Goal: Task Accomplishment & Management: Use online tool/utility

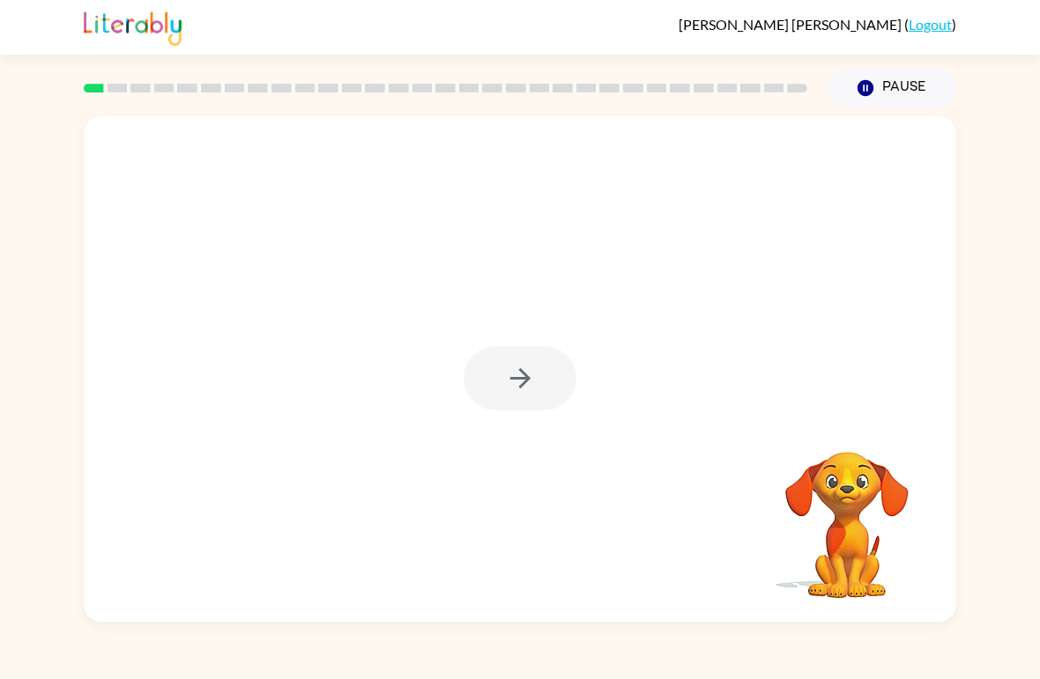
click at [564, 393] on div at bounding box center [520, 378] width 113 height 64
click at [542, 389] on div at bounding box center [520, 378] width 113 height 64
click at [554, 381] on button "button" at bounding box center [520, 378] width 113 height 64
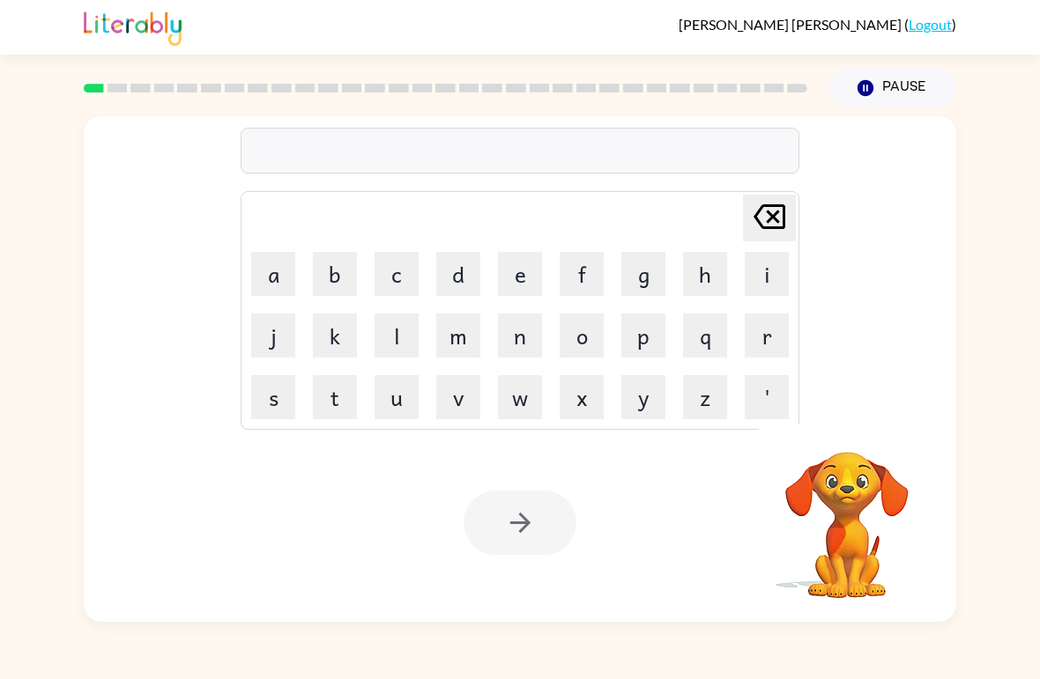
click at [345, 274] on button "b" at bounding box center [335, 274] width 44 height 44
click at [588, 330] on button "o" at bounding box center [582, 336] width 44 height 44
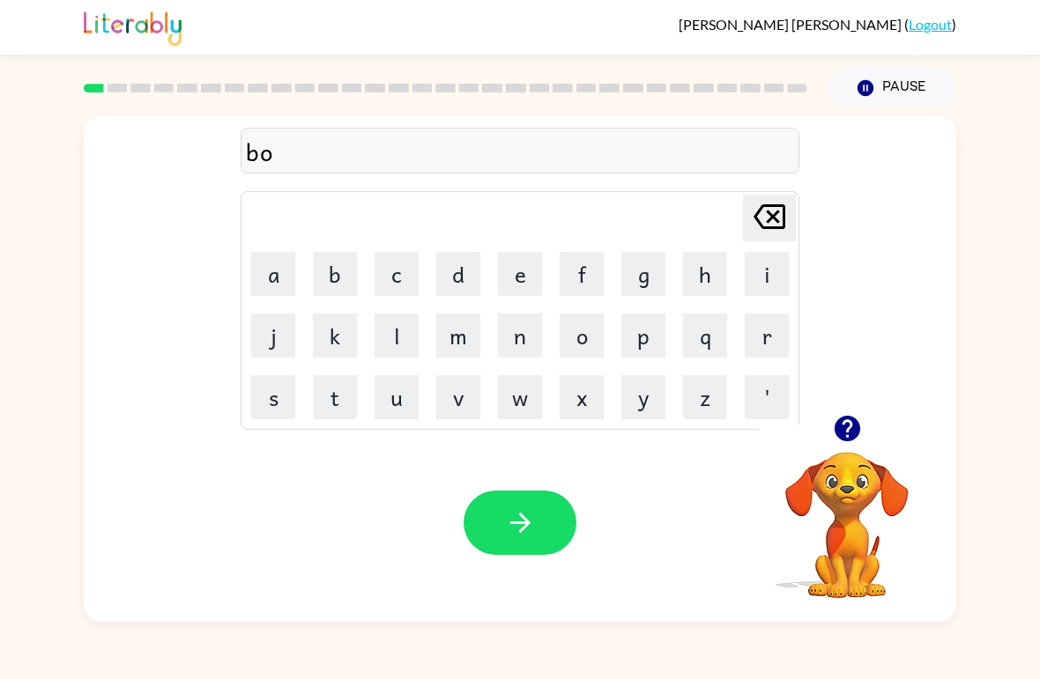
click at [650, 327] on button "p" at bounding box center [643, 336] width 44 height 44
click at [765, 223] on icon "[PERSON_NAME] last character input" at bounding box center [769, 217] width 42 height 42
click at [766, 341] on button "r" at bounding box center [767, 336] width 44 height 44
click at [460, 270] on button "d" at bounding box center [458, 274] width 44 height 44
click at [516, 279] on button "e" at bounding box center [520, 274] width 44 height 44
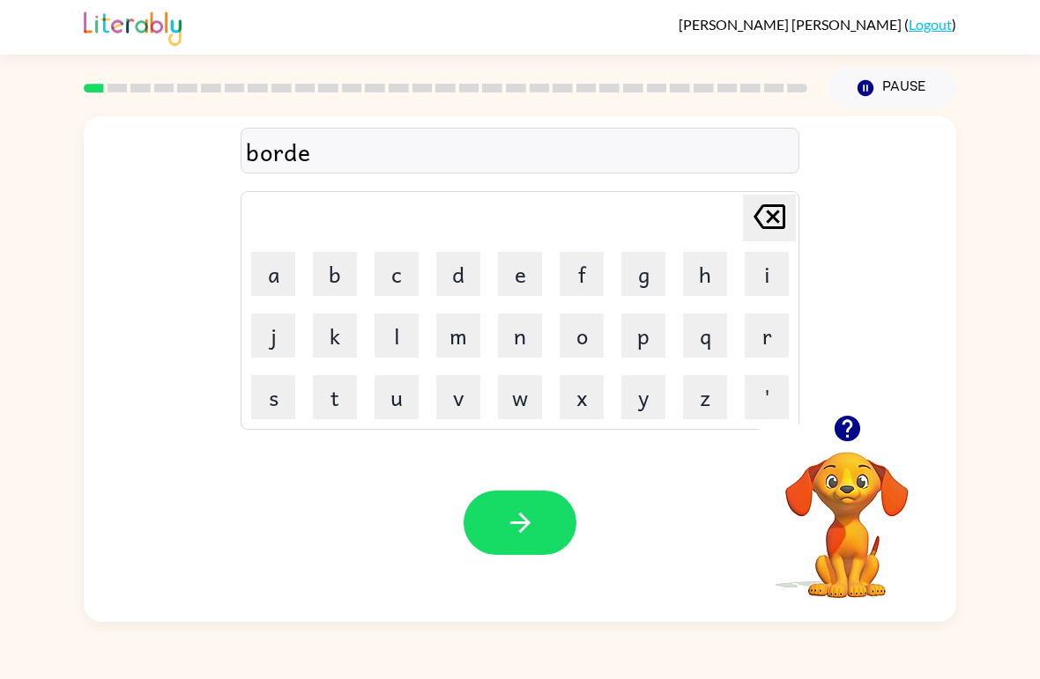
click at [761, 333] on button "r" at bounding box center [767, 336] width 44 height 44
click at [523, 520] on icon "button" at bounding box center [520, 523] width 31 height 31
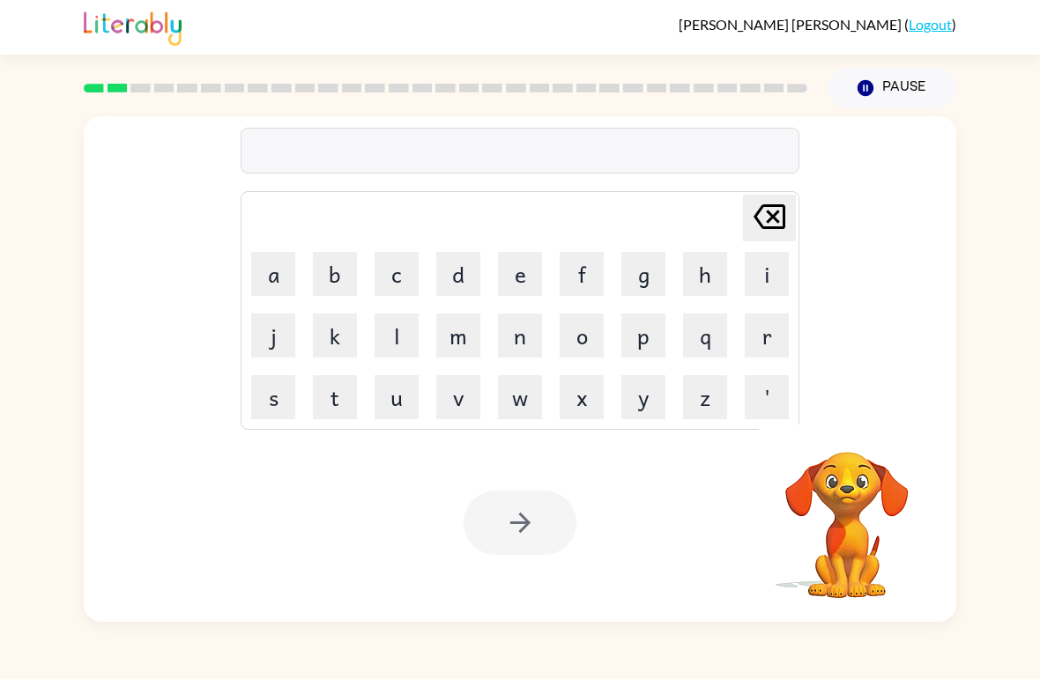
click at [765, 344] on button "r" at bounding box center [767, 336] width 44 height 44
click at [592, 338] on button "o" at bounding box center [582, 336] width 44 height 44
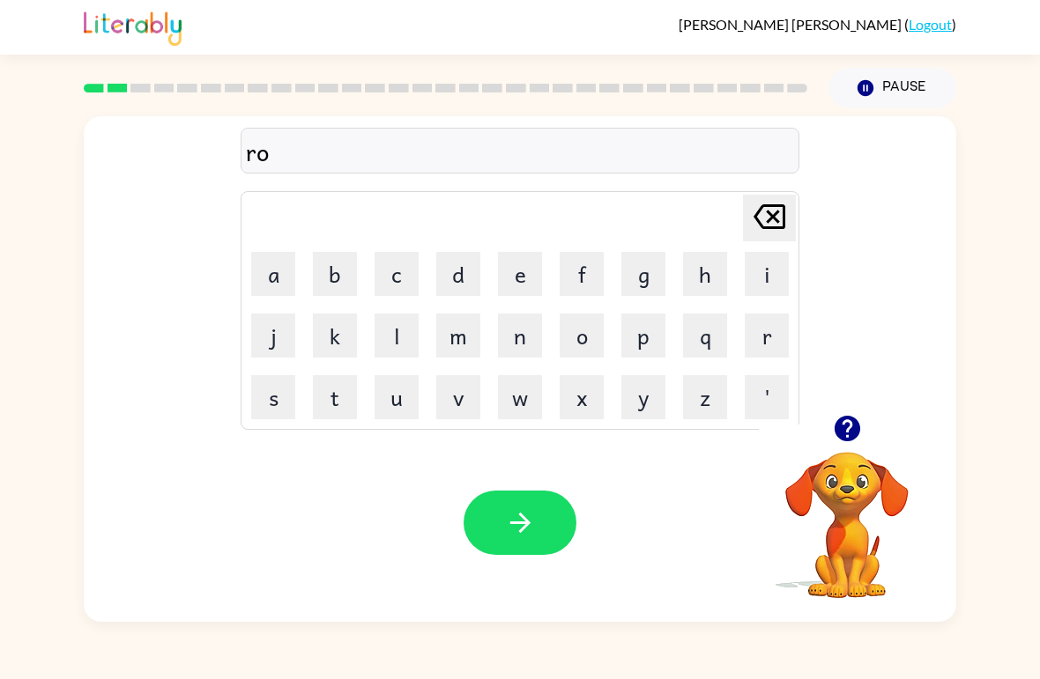
click at [399, 392] on button "u" at bounding box center [397, 397] width 44 height 44
click at [516, 333] on button "n" at bounding box center [520, 336] width 44 height 44
click at [464, 270] on button "d" at bounding box center [458, 274] width 44 height 44
click at [523, 505] on button "button" at bounding box center [520, 523] width 113 height 64
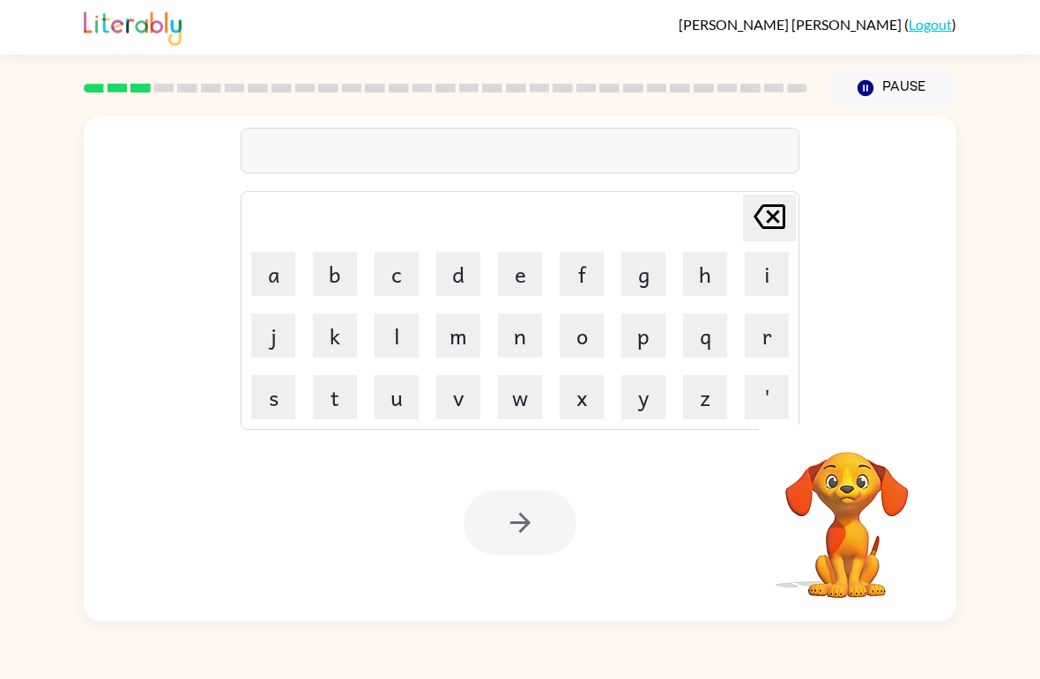
click at [459, 329] on button "m" at bounding box center [458, 336] width 44 height 44
click at [260, 285] on button "a" at bounding box center [273, 274] width 44 height 44
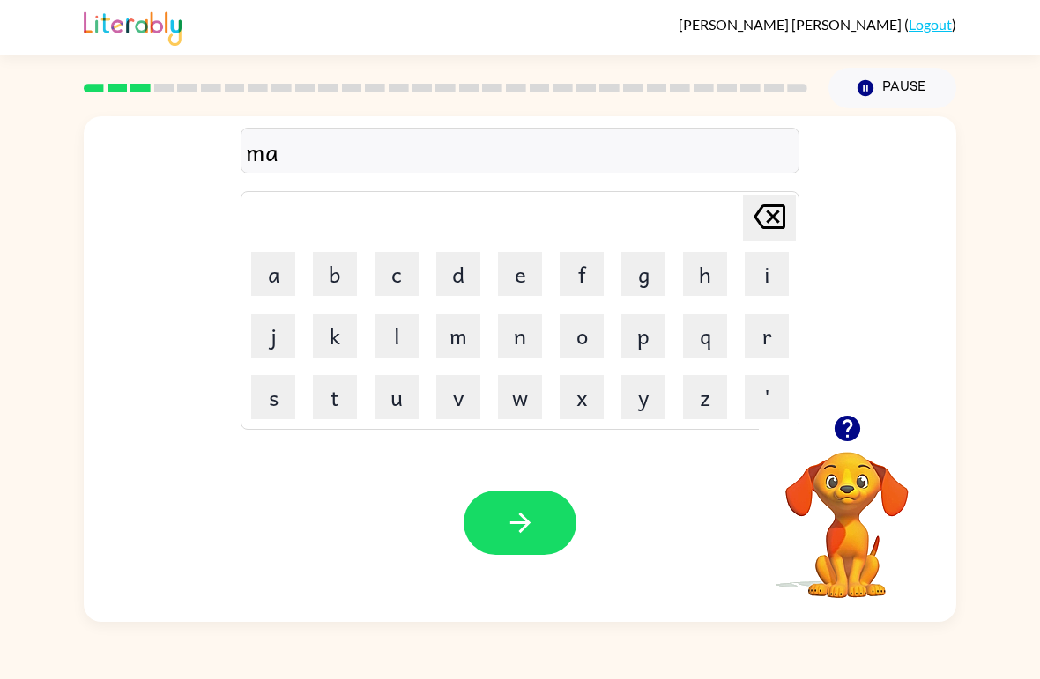
click at [699, 269] on button "h" at bounding box center [705, 274] width 44 height 44
click at [763, 217] on icon "[PERSON_NAME] last character input" at bounding box center [769, 217] width 42 height 42
click at [270, 400] on button "s" at bounding box center [273, 397] width 44 height 44
click at [702, 268] on button "h" at bounding box center [705, 274] width 44 height 44
click at [759, 281] on button "i" at bounding box center [767, 274] width 44 height 44
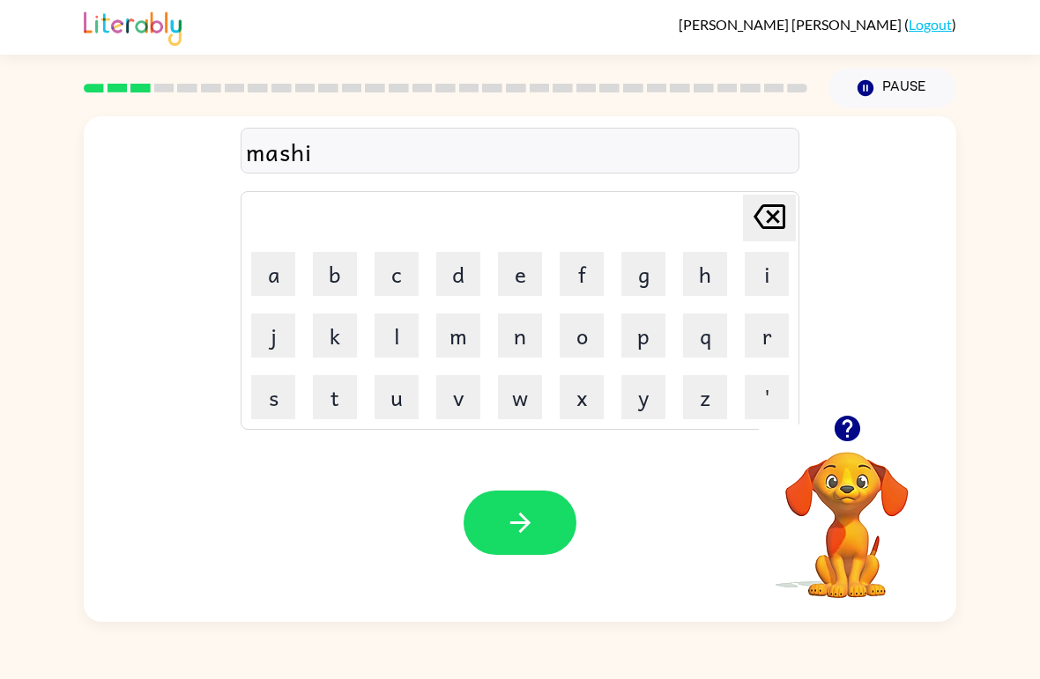
click at [526, 330] on button "n" at bounding box center [520, 336] width 44 height 44
click at [524, 284] on button "e" at bounding box center [520, 274] width 44 height 44
click at [535, 522] on icon "button" at bounding box center [520, 523] width 31 height 31
click at [327, 404] on button "t" at bounding box center [335, 397] width 44 height 44
click at [766, 328] on button "r" at bounding box center [767, 336] width 44 height 44
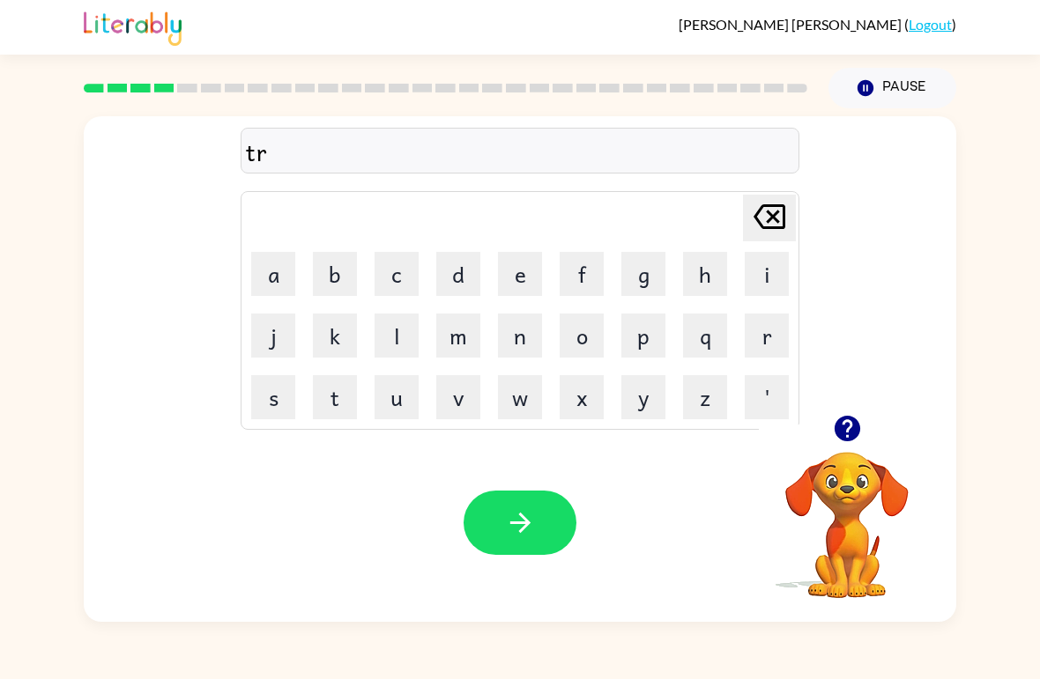
click at [271, 292] on button "a" at bounding box center [273, 274] width 44 height 44
click at [760, 287] on button "i" at bounding box center [767, 274] width 44 height 44
click at [526, 337] on button "n" at bounding box center [520, 336] width 44 height 44
click at [547, 531] on button "button" at bounding box center [520, 523] width 113 height 64
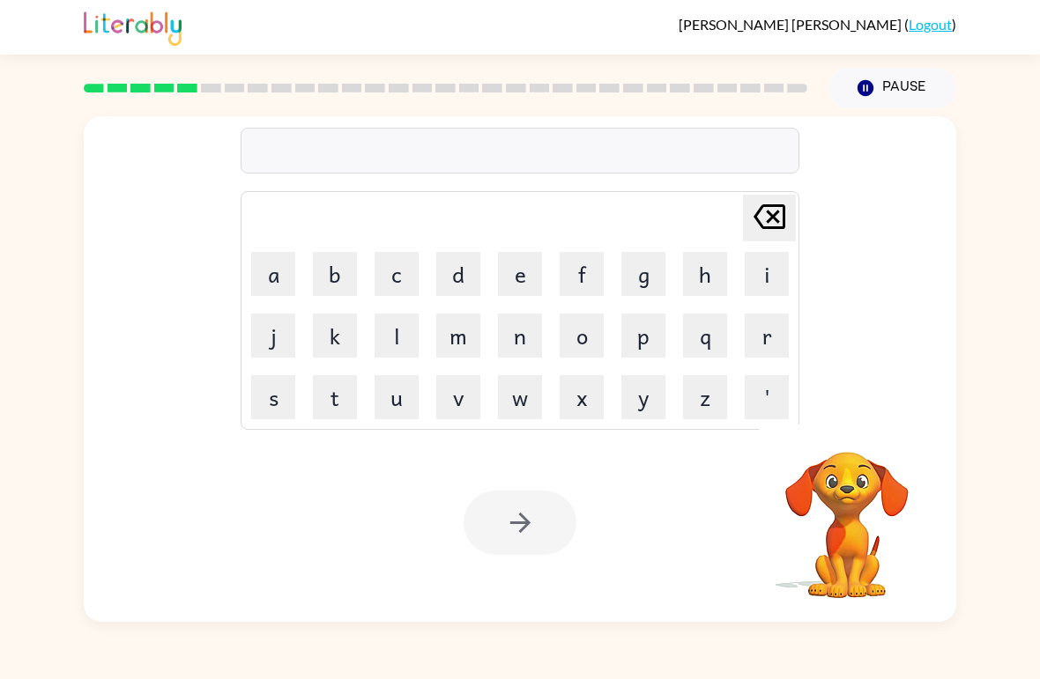
click at [466, 263] on button "d" at bounding box center [458, 274] width 44 height 44
click at [522, 280] on button "e" at bounding box center [520, 274] width 44 height 44
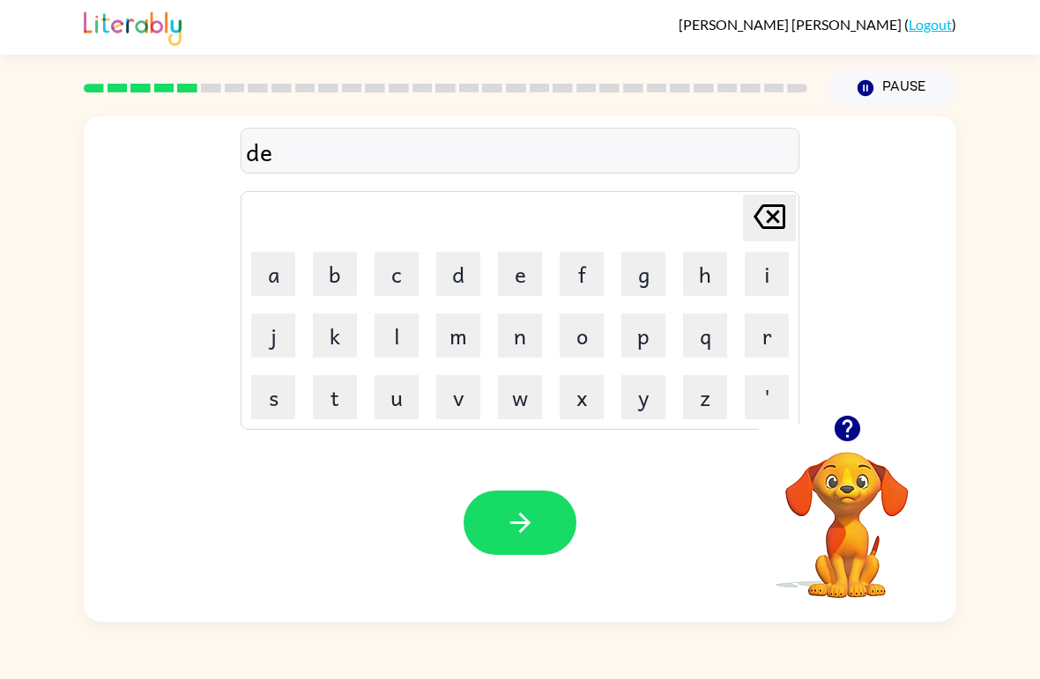
click at [576, 286] on button "f" at bounding box center [582, 274] width 44 height 44
click at [516, 285] on button "e" at bounding box center [520, 274] width 44 height 44
click at [522, 350] on button "n" at bounding box center [520, 336] width 44 height 44
click at [286, 401] on button "s" at bounding box center [273, 397] width 44 height 44
click at [764, 285] on button "i" at bounding box center [767, 274] width 44 height 44
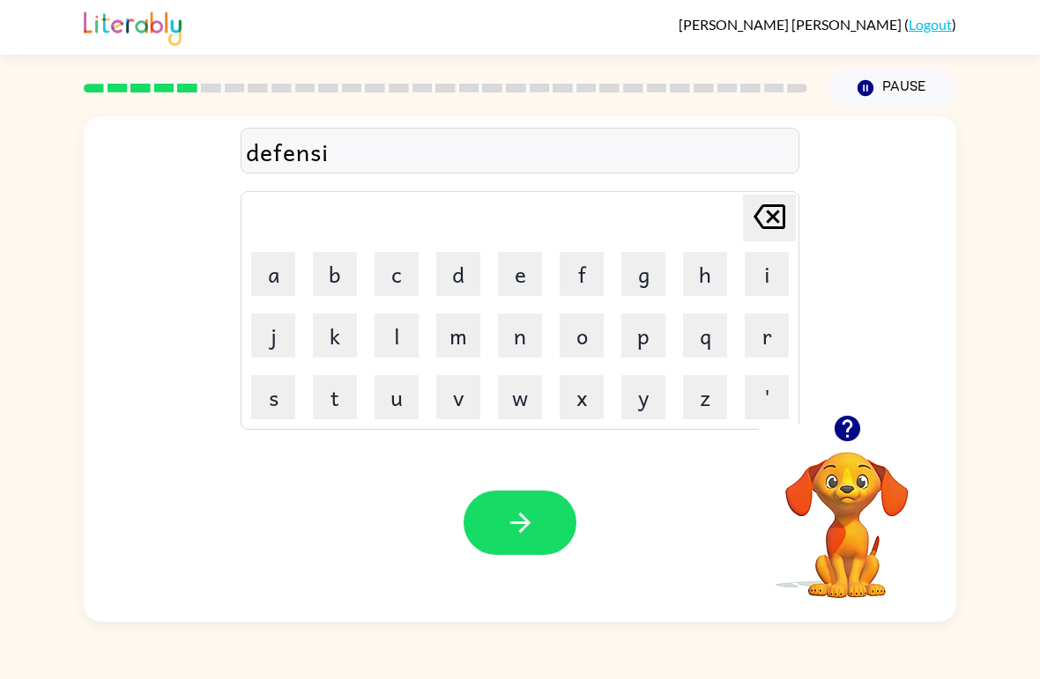
click at [463, 383] on button "v" at bounding box center [458, 397] width 44 height 44
click at [511, 286] on button "e" at bounding box center [520, 274] width 44 height 44
click at [516, 511] on icon "button" at bounding box center [520, 523] width 31 height 31
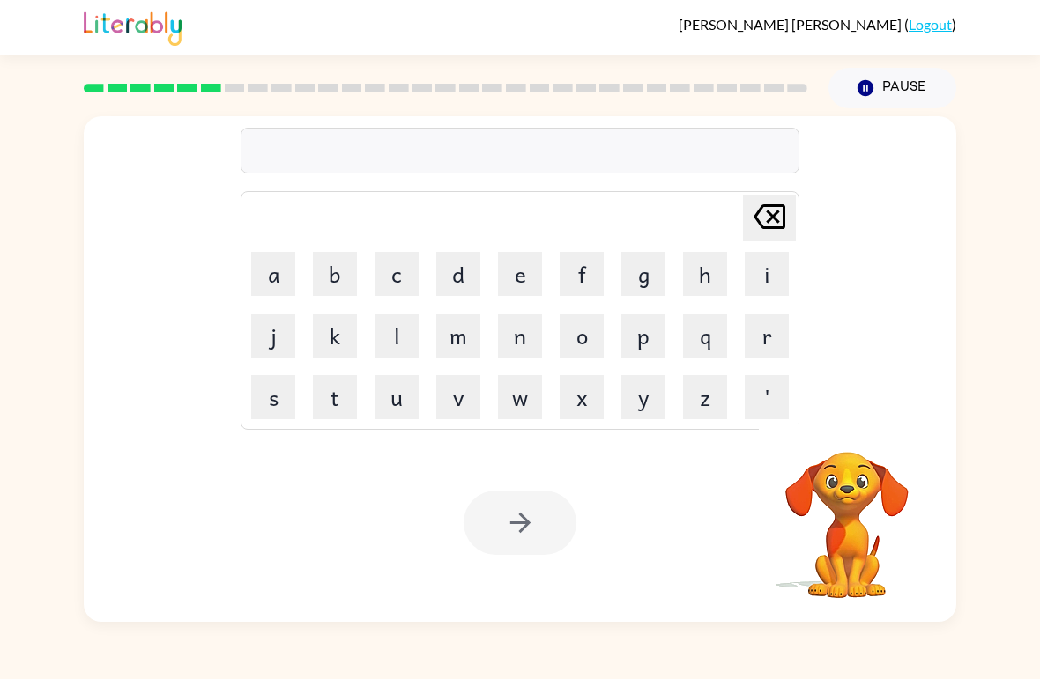
click at [469, 406] on button "v" at bounding box center [458, 397] width 44 height 44
click at [270, 288] on button "a" at bounding box center [273, 274] width 44 height 44
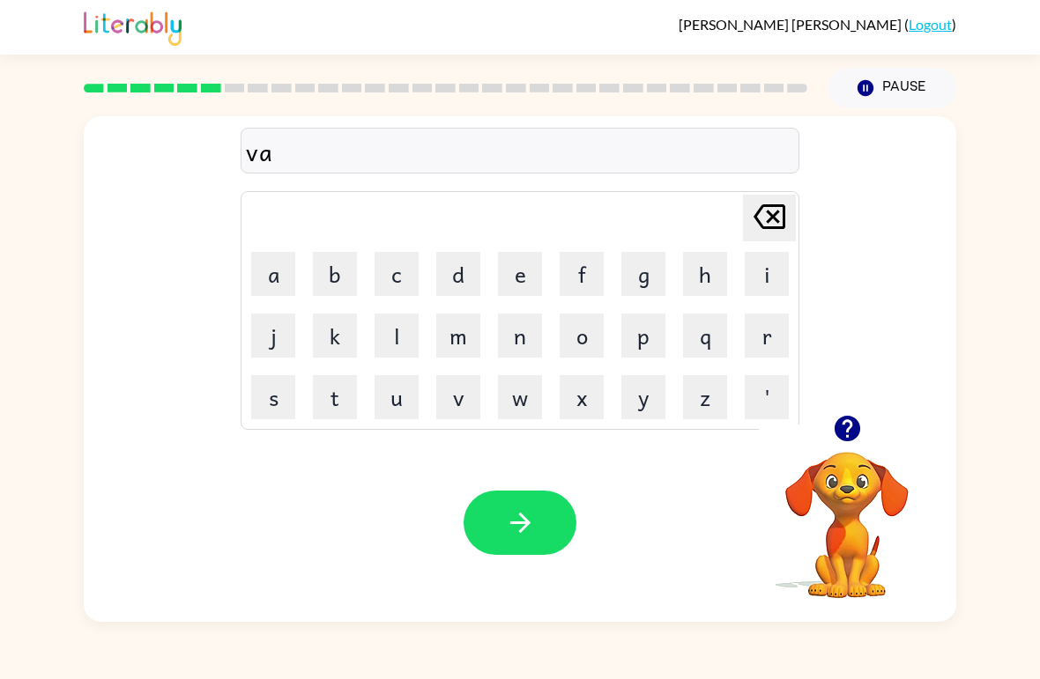
click at [400, 268] on button "c" at bounding box center [397, 274] width 44 height 44
click at [264, 271] on button "a" at bounding box center [273, 274] width 44 height 44
click at [344, 394] on button "t" at bounding box center [335, 397] width 44 height 44
click at [752, 278] on button "i" at bounding box center [767, 274] width 44 height 44
click at [586, 331] on button "o" at bounding box center [582, 336] width 44 height 44
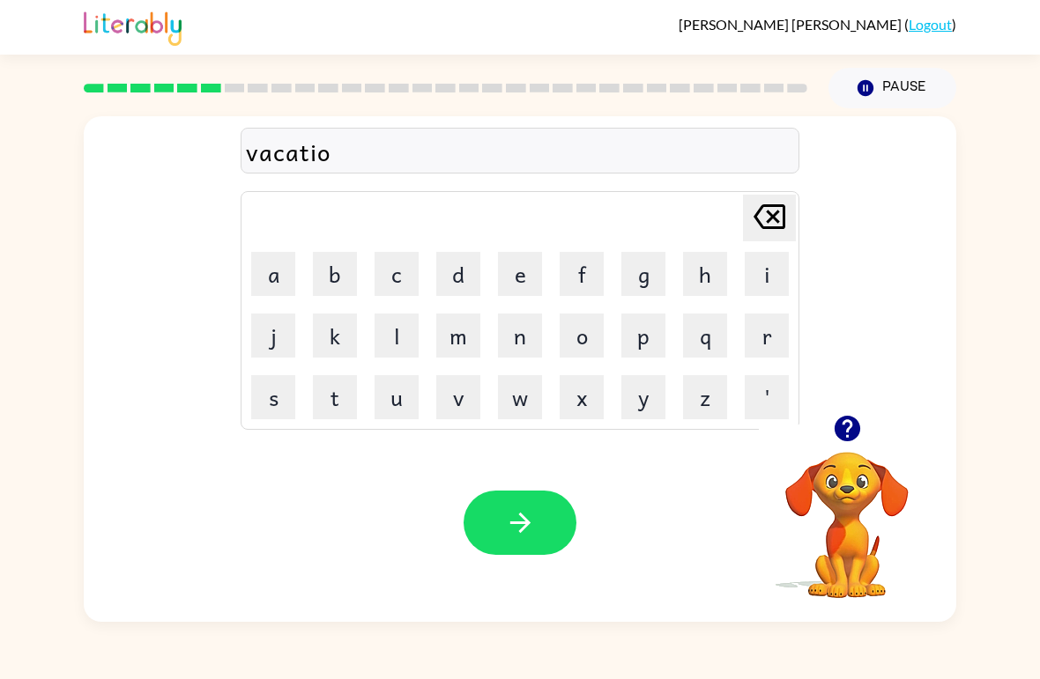
click at [521, 343] on button "n" at bounding box center [520, 336] width 44 height 44
click at [534, 503] on button "button" at bounding box center [520, 523] width 113 height 64
click at [642, 338] on button "p" at bounding box center [643, 336] width 44 height 44
click at [391, 401] on button "u" at bounding box center [397, 397] width 44 height 44
click at [478, 277] on button "d" at bounding box center [458, 274] width 44 height 44
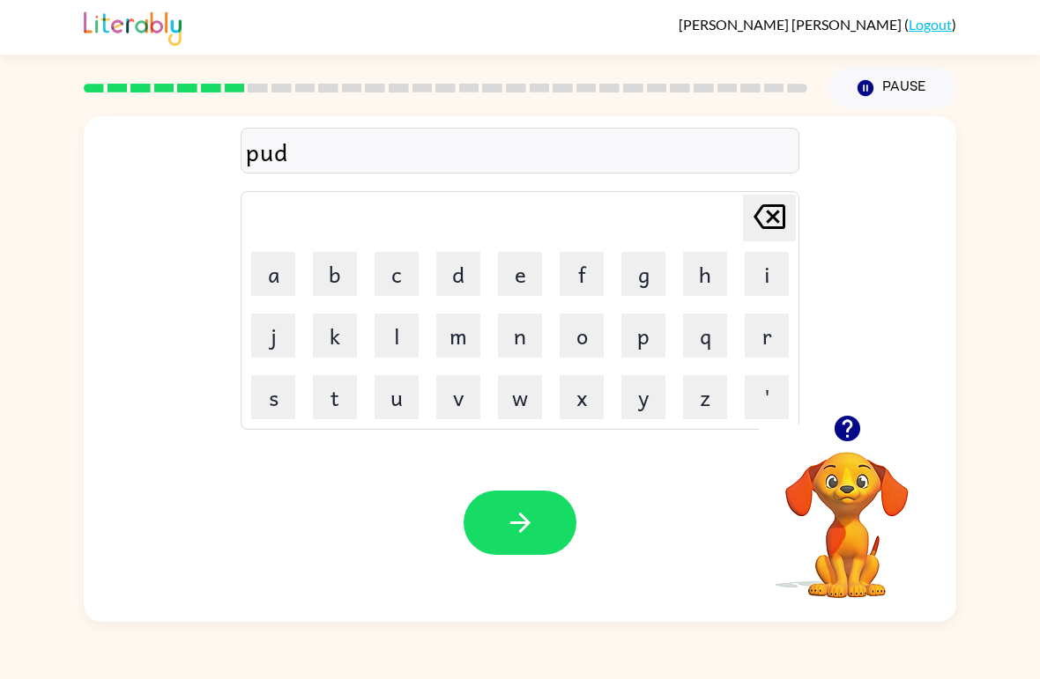
click at [403, 336] on button "l" at bounding box center [397, 336] width 44 height 44
click at [541, 279] on button "e" at bounding box center [520, 274] width 44 height 44
click at [531, 503] on button "button" at bounding box center [520, 523] width 113 height 64
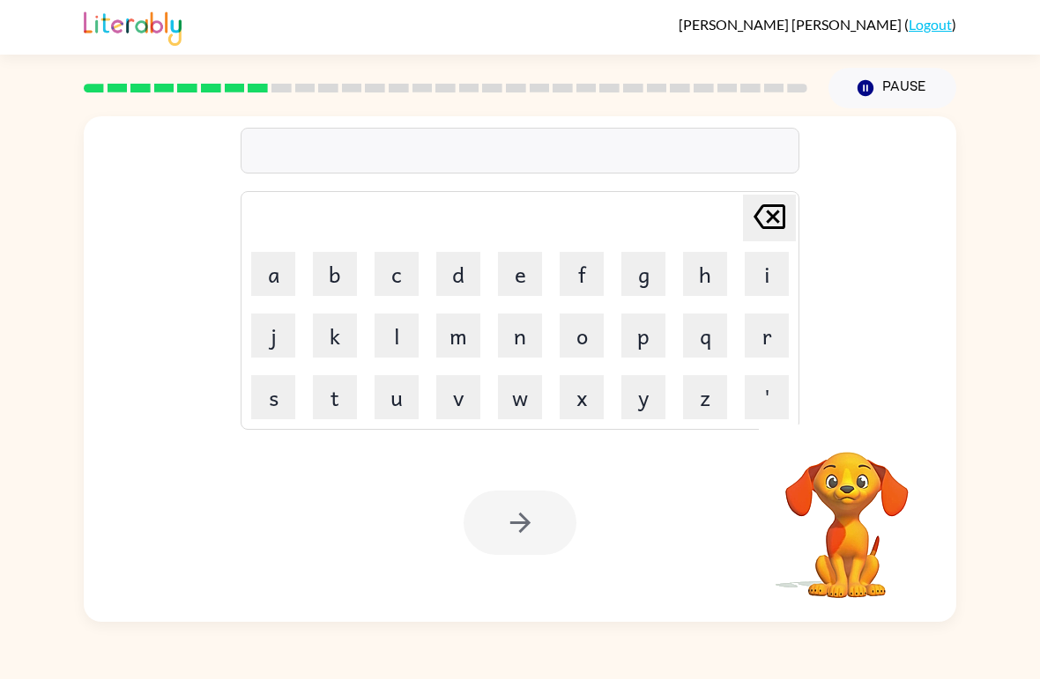
click at [461, 349] on button "m" at bounding box center [458, 336] width 44 height 44
click at [763, 268] on button "i" at bounding box center [767, 274] width 44 height 44
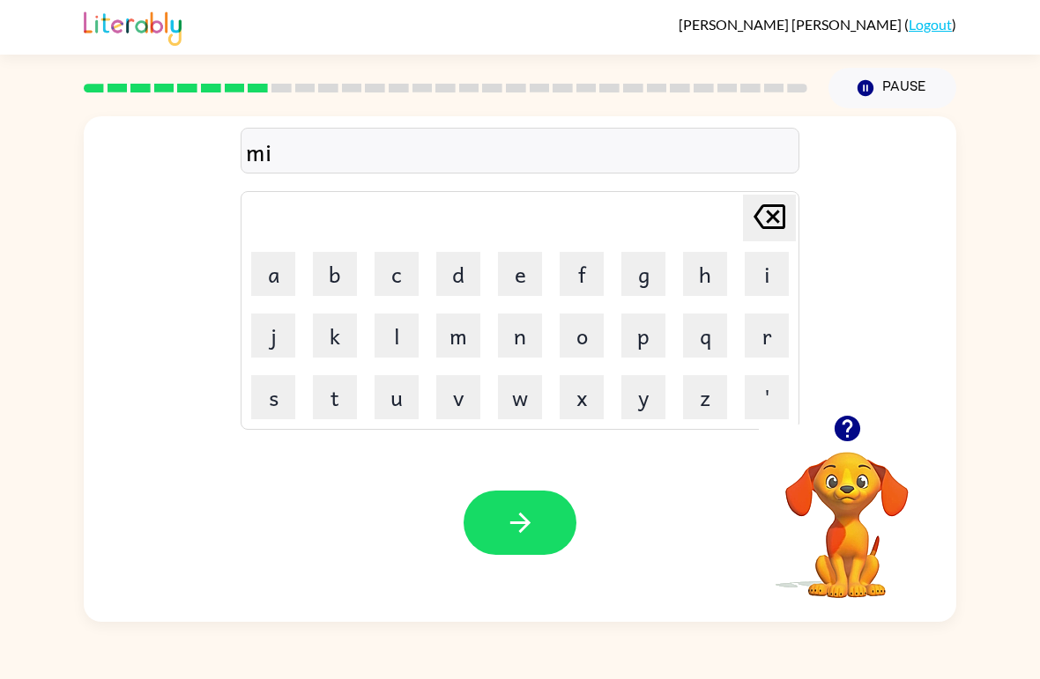
click at [777, 328] on button "r" at bounding box center [767, 336] width 44 height 44
click at [768, 294] on button "i" at bounding box center [767, 274] width 44 height 44
click at [389, 278] on button "c" at bounding box center [397, 274] width 44 height 44
click at [409, 348] on button "l" at bounding box center [397, 336] width 44 height 44
click at [536, 281] on button "e" at bounding box center [520, 274] width 44 height 44
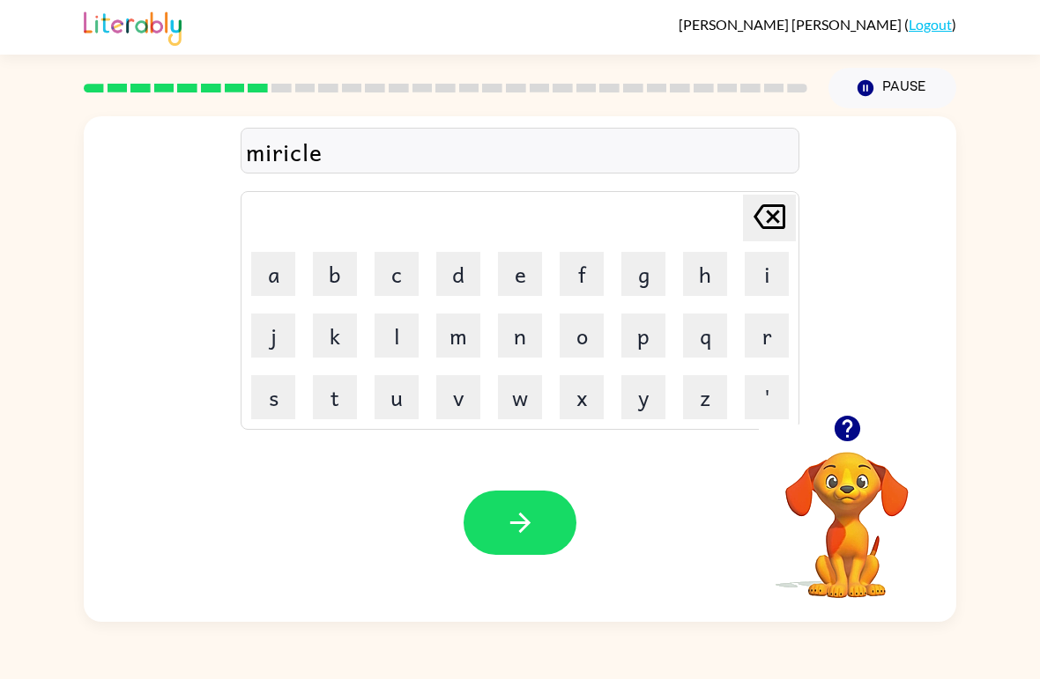
click at [523, 505] on button "button" at bounding box center [520, 523] width 113 height 64
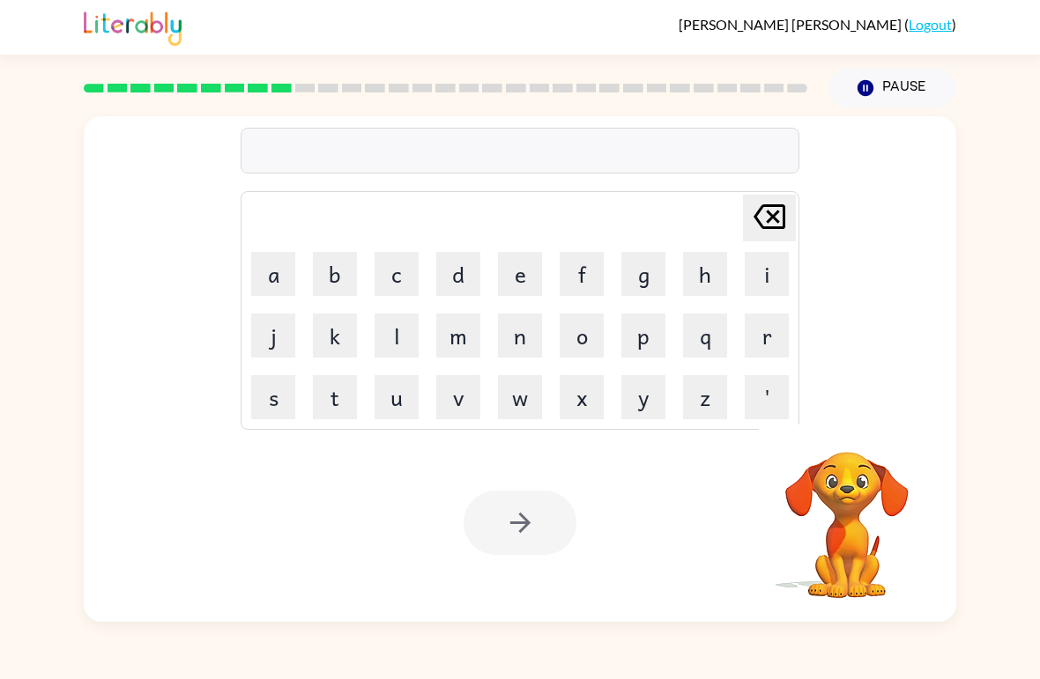
click at [316, 672] on div "[PERSON_NAME] ( Logout ) Pause Pause Delete Delete last character input a b c d…" at bounding box center [520, 339] width 1040 height 679
click at [855, 540] on video "Your browser must support playing .mp4 files to use Literably. Please try using…" at bounding box center [847, 513] width 176 height 176
click at [854, 539] on video "Your browser must support playing .mp4 files to use Literably. Please try using…" at bounding box center [847, 513] width 176 height 176
click at [861, 505] on video "Your browser must support playing .mp4 files to use Literably. Please try using…" at bounding box center [847, 513] width 176 height 176
click at [861, 504] on video "Your browser must support playing .mp4 files to use Literably. Please try using…" at bounding box center [847, 513] width 176 height 176
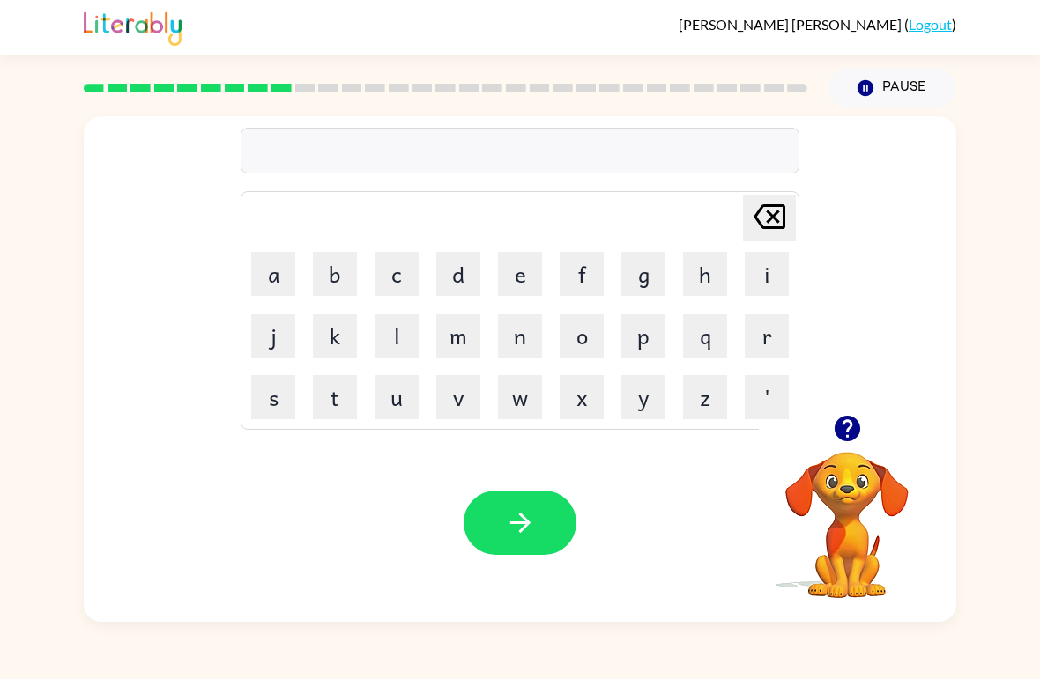
click at [853, 439] on icon "button" at bounding box center [847, 429] width 26 height 26
click at [852, 438] on video "Your browser must support playing .mp4 files to use Literably. Please try using…" at bounding box center [847, 513] width 176 height 176
click at [843, 422] on div "[PERSON_NAME] last character input a b c d e f g h i j k l m n o p q r s t u v …" at bounding box center [520, 369] width 873 height 506
click at [845, 441] on video "Your browser must support playing .mp4 files to use Literably. Please try using…" at bounding box center [847, 513] width 176 height 176
click at [453, 346] on button "m" at bounding box center [458, 336] width 44 height 44
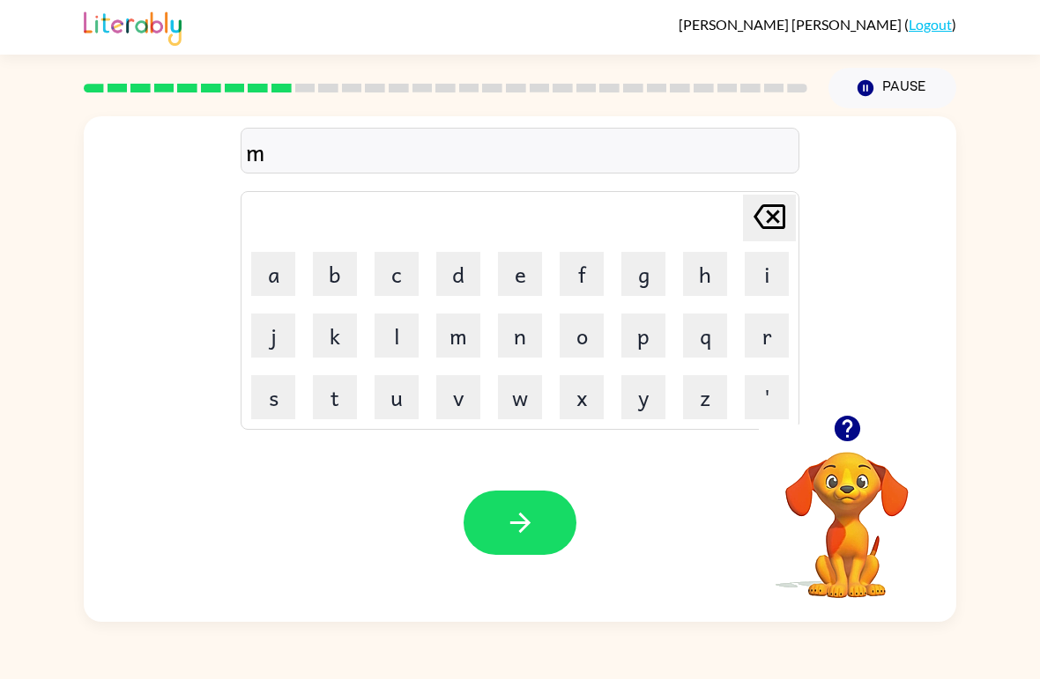
click at [781, 284] on button "i" at bounding box center [767, 274] width 44 height 44
click at [454, 278] on button "d" at bounding box center [458, 274] width 44 height 44
click at [463, 331] on button "m" at bounding box center [458, 336] width 44 height 44
click at [590, 353] on button "o" at bounding box center [582, 336] width 44 height 44
click at [754, 348] on button "r" at bounding box center [767, 336] width 44 height 44
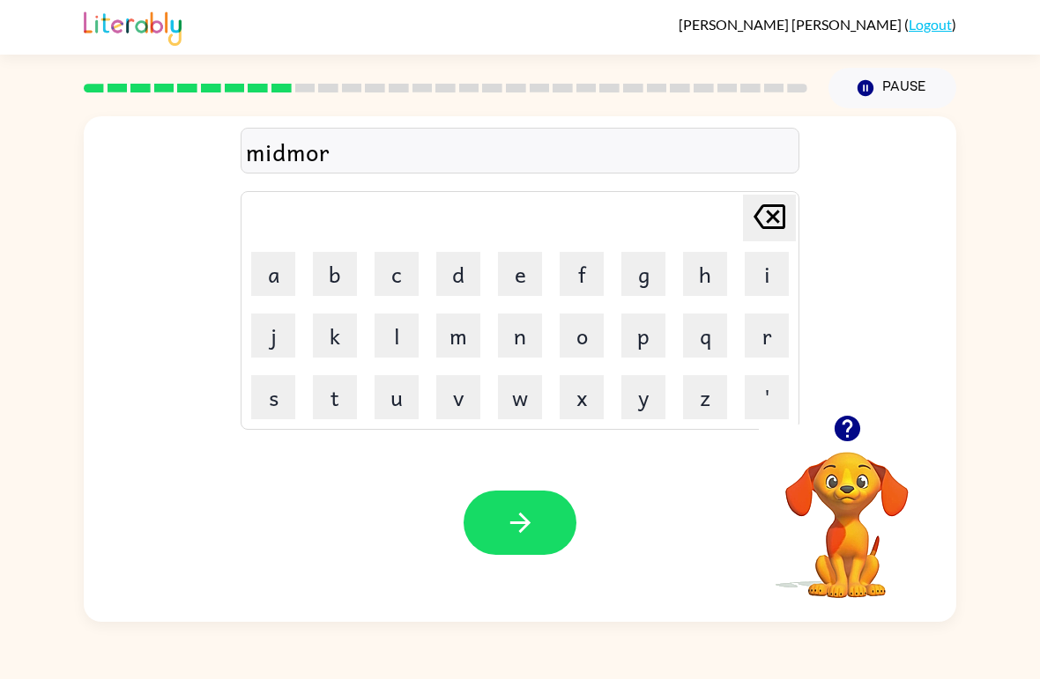
click at [529, 342] on button "n" at bounding box center [520, 336] width 44 height 44
click at [762, 289] on button "i" at bounding box center [767, 274] width 44 height 44
click at [518, 345] on button "n" at bounding box center [520, 336] width 44 height 44
click at [651, 269] on button "g" at bounding box center [643, 274] width 44 height 44
click at [520, 509] on icon "button" at bounding box center [520, 523] width 31 height 31
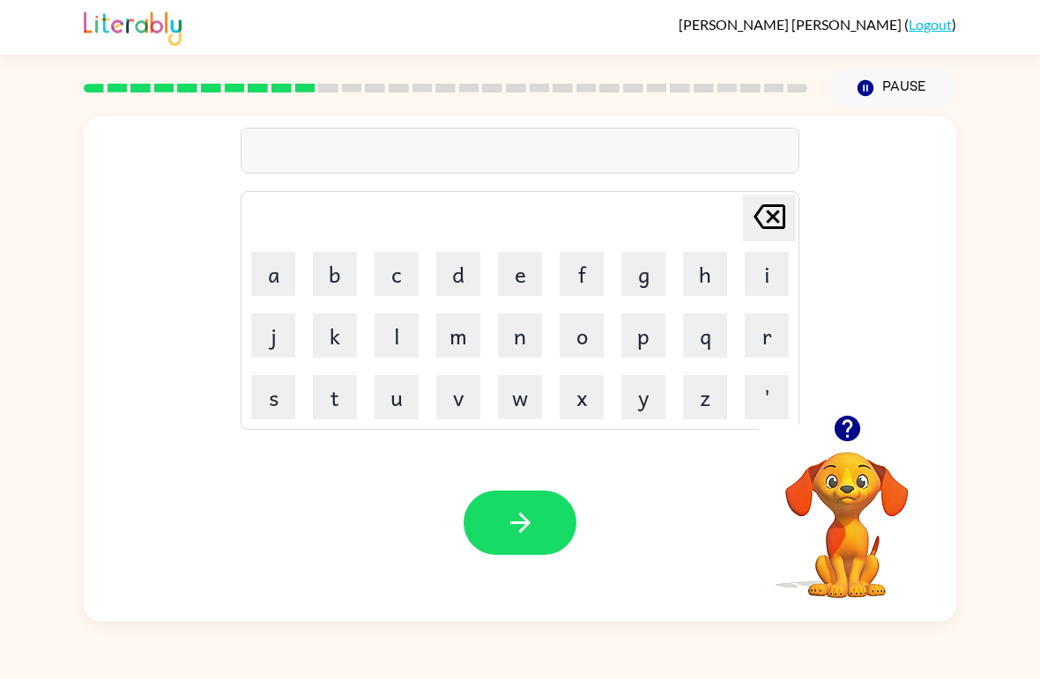
click at [475, 289] on button "d" at bounding box center [458, 274] width 44 height 44
click at [772, 280] on button "i" at bounding box center [767, 274] width 44 height 44
click at [275, 393] on button "s" at bounding box center [273, 397] width 44 height 44
click at [336, 405] on button "t" at bounding box center [335, 397] width 44 height 44
click at [780, 336] on button "r" at bounding box center [767, 336] width 44 height 44
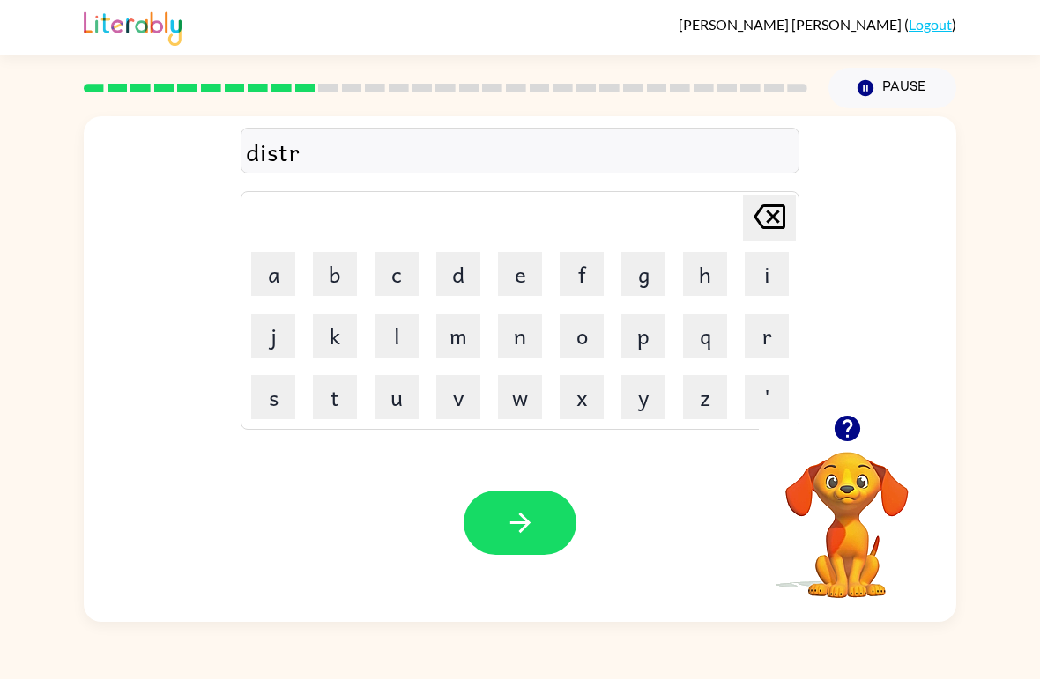
click at [411, 410] on button "u" at bounding box center [397, 397] width 44 height 44
click at [269, 413] on button "s" at bounding box center [273, 397] width 44 height 44
click at [338, 409] on button "t" at bounding box center [335, 397] width 44 height 44
click at [509, 529] on icon "button" at bounding box center [520, 523] width 31 height 31
click at [791, 318] on td "r" at bounding box center [767, 336] width 60 height 60
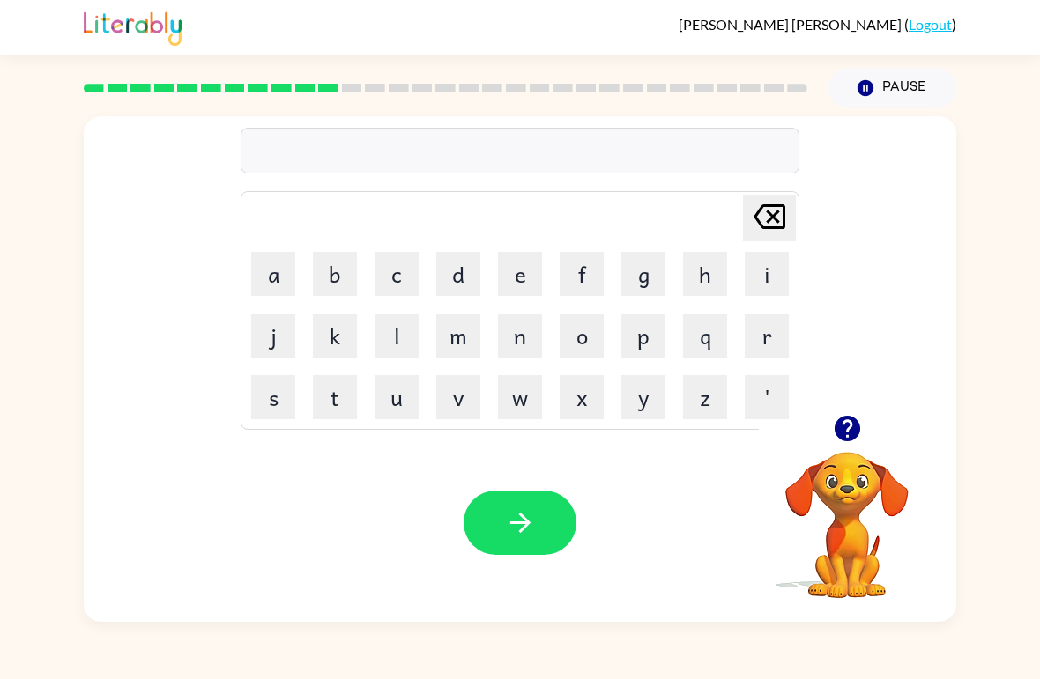
click at [588, 340] on button "o" at bounding box center [582, 336] width 44 height 44
click at [472, 279] on button "d" at bounding box center [458, 274] width 44 height 44
click at [531, 271] on button "e" at bounding box center [520, 274] width 44 height 44
click at [787, 212] on icon "[PERSON_NAME] last character input" at bounding box center [769, 217] width 42 height 42
click at [786, 212] on icon "[PERSON_NAME] last character input" at bounding box center [769, 217] width 42 height 42
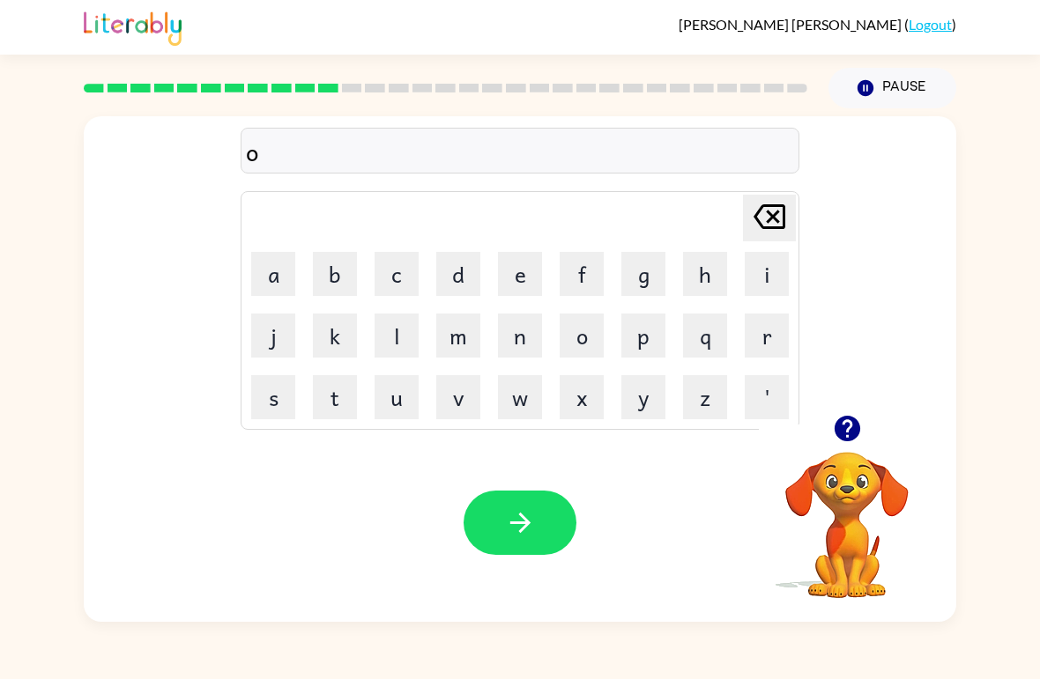
click at [783, 226] on icon at bounding box center [770, 216] width 32 height 25
click at [775, 341] on button "r" at bounding box center [767, 336] width 44 height 44
click at [580, 355] on button "o" at bounding box center [582, 336] width 44 height 44
click at [467, 275] on button "d" at bounding box center [458, 274] width 44 height 44
click at [526, 271] on button "e" at bounding box center [520, 274] width 44 height 44
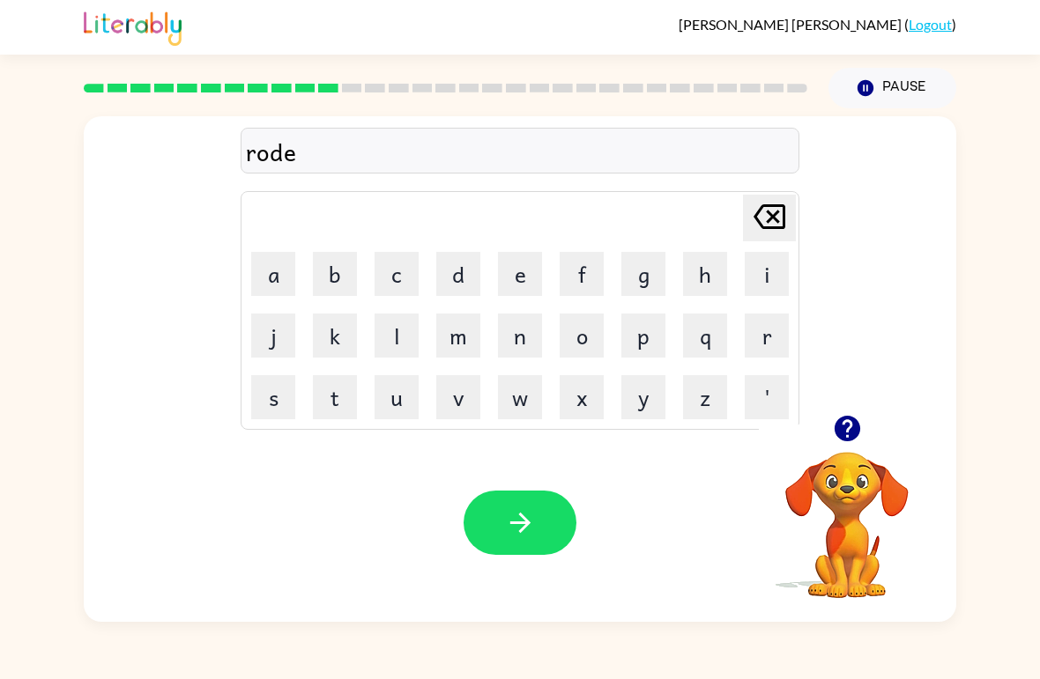
click at [538, 527] on button "button" at bounding box center [520, 523] width 113 height 64
click at [395, 398] on button "u" at bounding box center [397, 397] width 44 height 44
click at [650, 343] on button "p" at bounding box center [643, 336] width 44 height 44
click at [640, 286] on button "g" at bounding box center [643, 274] width 44 height 44
click at [778, 329] on button "r" at bounding box center [767, 336] width 44 height 44
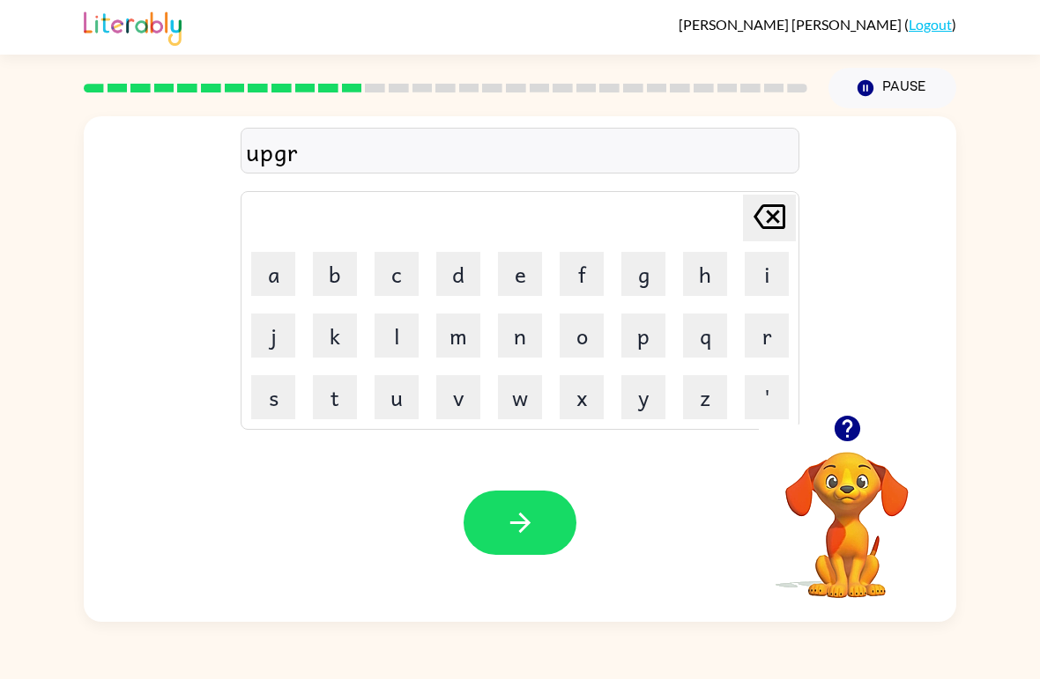
click at [267, 284] on button "a" at bounding box center [273, 274] width 44 height 44
click at [460, 286] on button "d" at bounding box center [458, 274] width 44 height 44
click at [516, 276] on button "e" at bounding box center [520, 274] width 44 height 44
click at [541, 537] on button "button" at bounding box center [520, 523] width 113 height 64
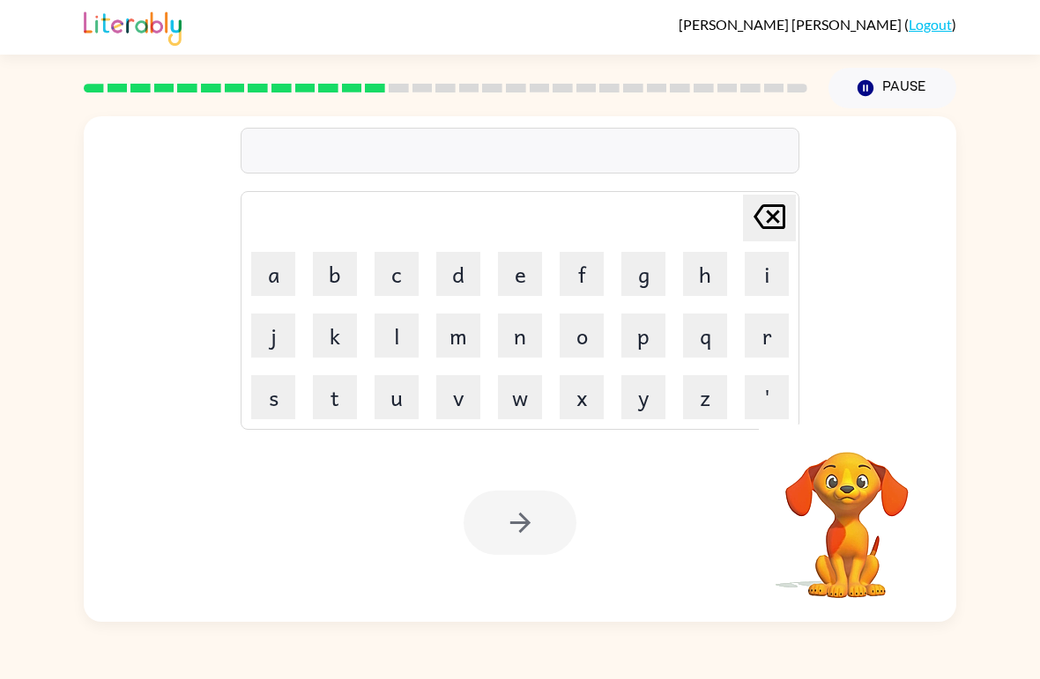
click at [451, 343] on button "m" at bounding box center [458, 336] width 44 height 44
click at [271, 277] on button "a" at bounding box center [273, 274] width 44 height 44
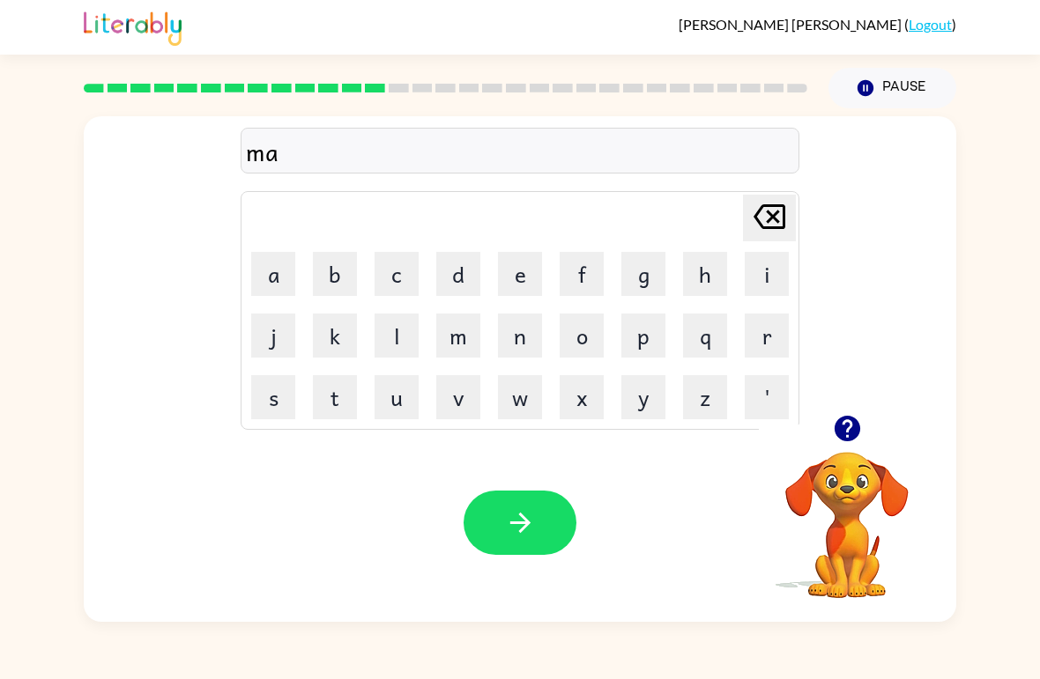
click at [457, 268] on button "d" at bounding box center [458, 274] width 44 height 44
click at [531, 335] on button "n" at bounding box center [520, 336] width 44 height 44
click at [529, 278] on button "e" at bounding box center [520, 274] width 44 height 44
click at [272, 387] on button "s" at bounding box center [273, 397] width 44 height 44
click at [275, 406] on button "s" at bounding box center [273, 397] width 44 height 44
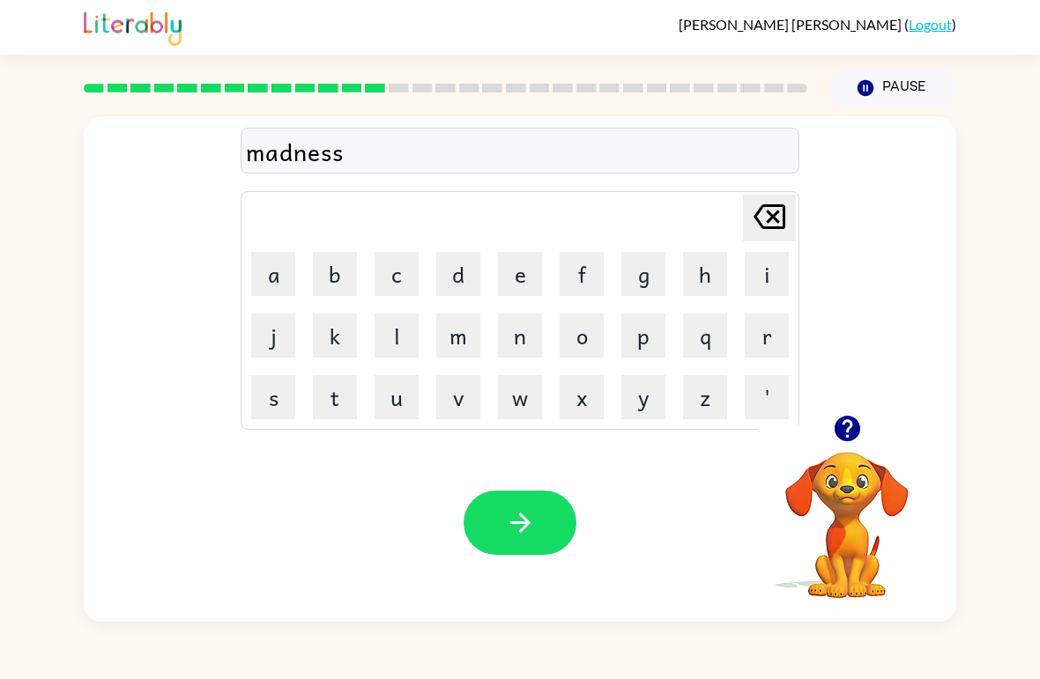
click at [509, 541] on button "button" at bounding box center [520, 523] width 113 height 64
click at [585, 343] on button "o" at bounding box center [582, 336] width 44 height 44
click at [529, 323] on button "n" at bounding box center [520, 336] width 44 height 44
click at [397, 415] on button "u" at bounding box center [397, 397] width 44 height 44
click at [277, 411] on button "s" at bounding box center [273, 397] width 44 height 44
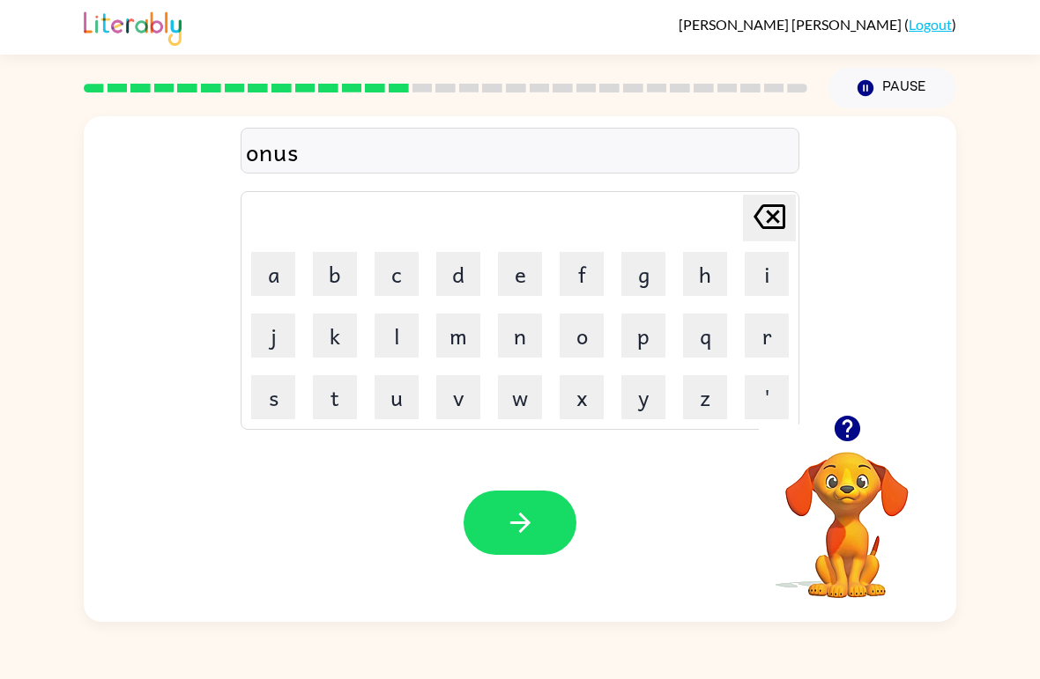
click at [769, 216] on icon at bounding box center [770, 216] width 32 height 25
click at [771, 226] on icon "[PERSON_NAME] last character input" at bounding box center [769, 217] width 42 height 42
click at [778, 210] on icon "[PERSON_NAME] last character input" at bounding box center [769, 217] width 42 height 42
click at [327, 271] on button "b" at bounding box center [335, 274] width 44 height 44
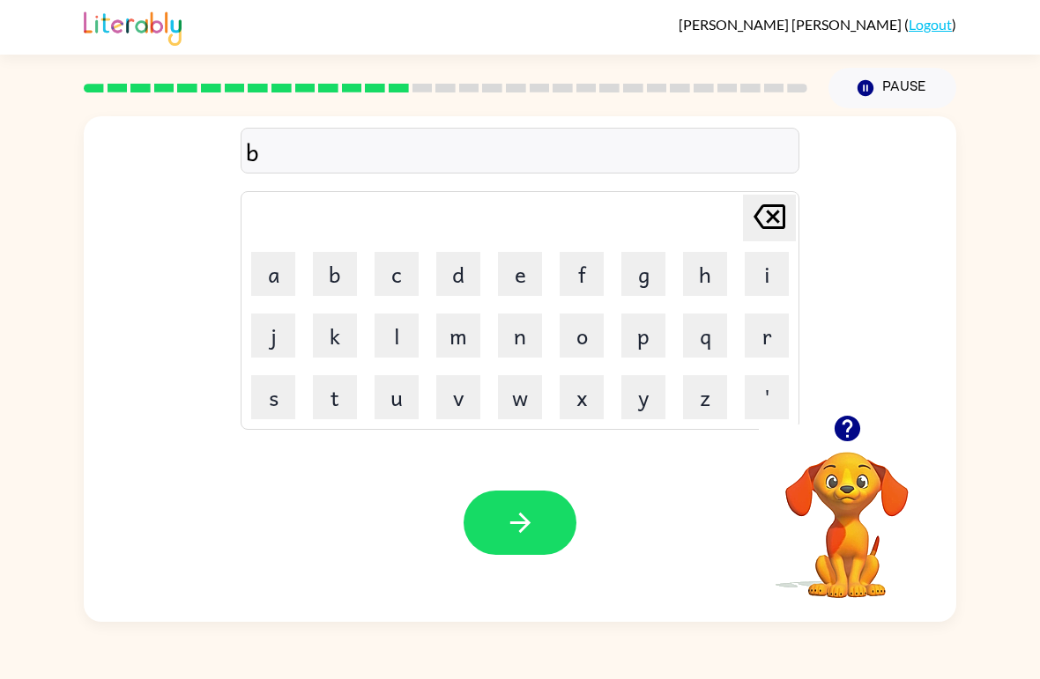
click at [586, 337] on button "o" at bounding box center [582, 336] width 44 height 44
click at [392, 405] on button "u" at bounding box center [397, 397] width 44 height 44
click at [519, 334] on button "n" at bounding box center [520, 336] width 44 height 44
click at [595, 331] on button "o" at bounding box center [582, 336] width 44 height 44
click at [771, 219] on icon at bounding box center [770, 216] width 32 height 25
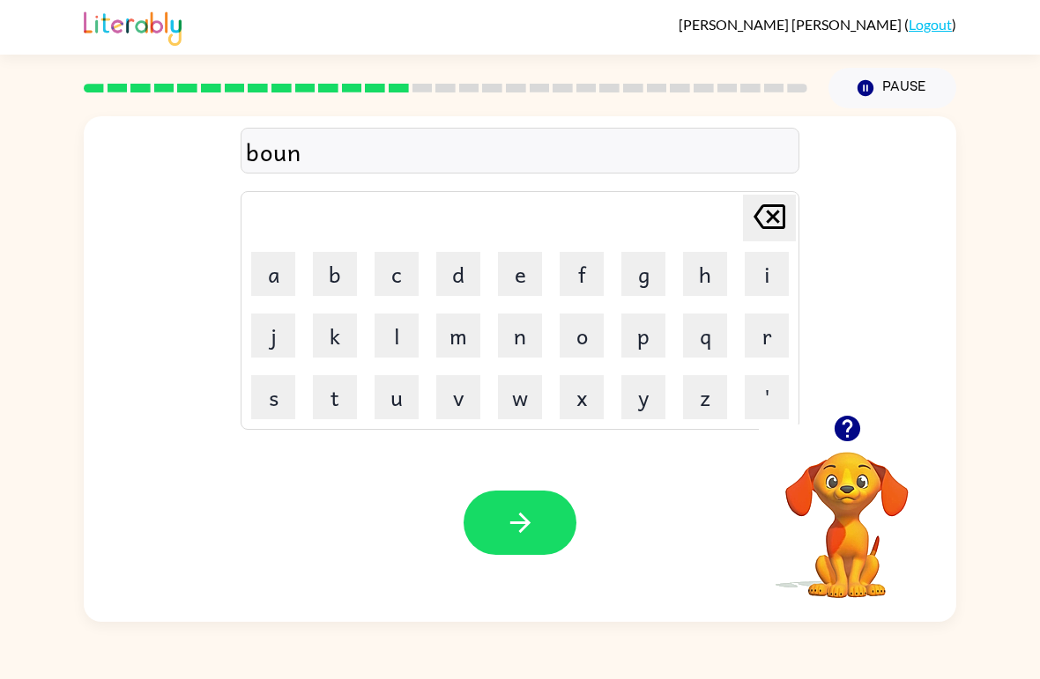
click at [402, 397] on button "u" at bounding box center [397, 397] width 44 height 44
click at [269, 405] on button "s" at bounding box center [273, 397] width 44 height 44
click at [528, 494] on button "button" at bounding box center [520, 523] width 113 height 64
click at [271, 415] on button "s" at bounding box center [273, 397] width 44 height 44
click at [525, 400] on button "w" at bounding box center [520, 397] width 44 height 44
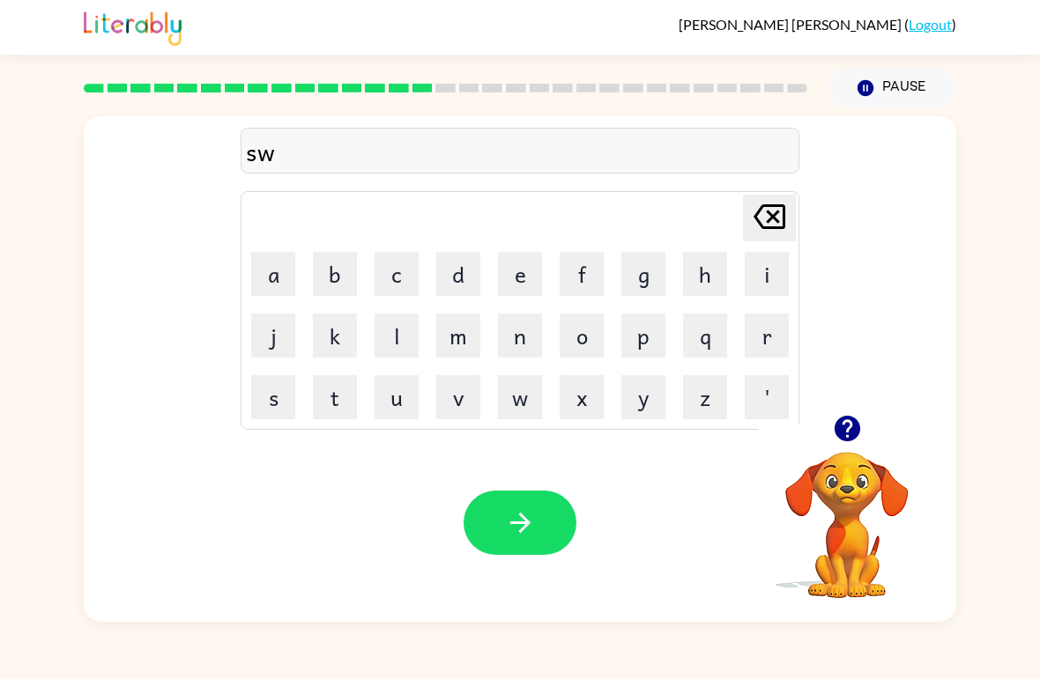
click at [843, 449] on button "button" at bounding box center [847, 428] width 45 height 45
click at [588, 331] on button "o" at bounding box center [582, 336] width 44 height 44
click at [763, 343] on button "r" at bounding box center [767, 336] width 44 height 44
click at [455, 341] on button "m" at bounding box center [458, 336] width 44 height 44
click at [559, 533] on button "button" at bounding box center [520, 523] width 113 height 64
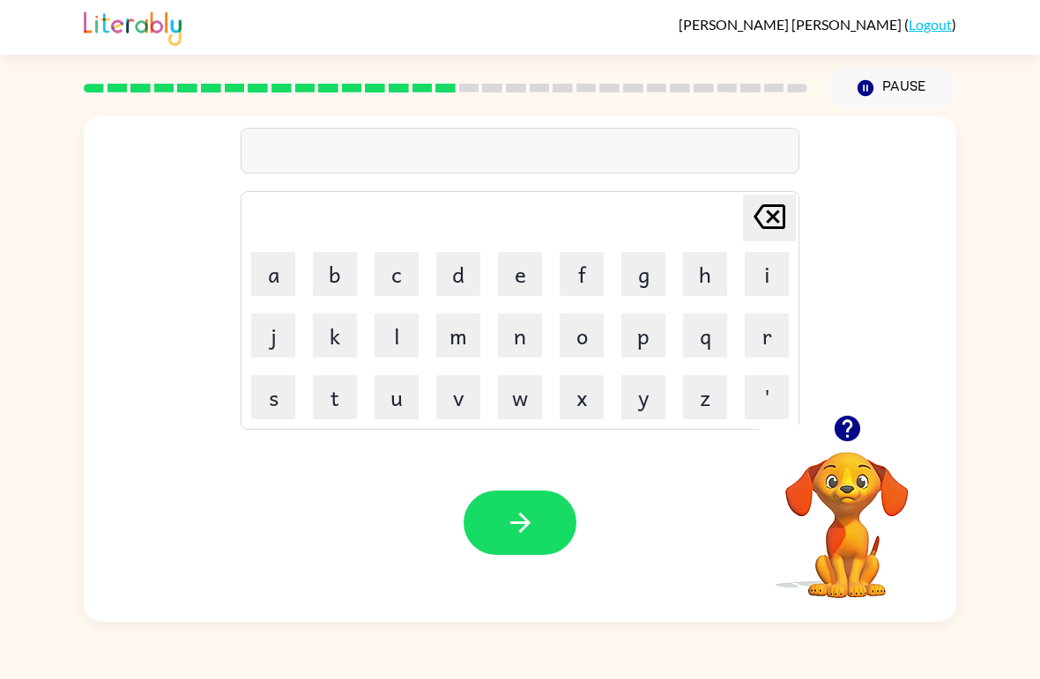
click at [868, 428] on button "button" at bounding box center [847, 428] width 45 height 45
click at [774, 338] on button "r" at bounding box center [767, 336] width 44 height 44
click at [267, 271] on button "a" at bounding box center [273, 274] width 44 height 44
click at [458, 333] on button "m" at bounding box center [458, 336] width 44 height 44
click at [557, 524] on button "button" at bounding box center [520, 523] width 113 height 64
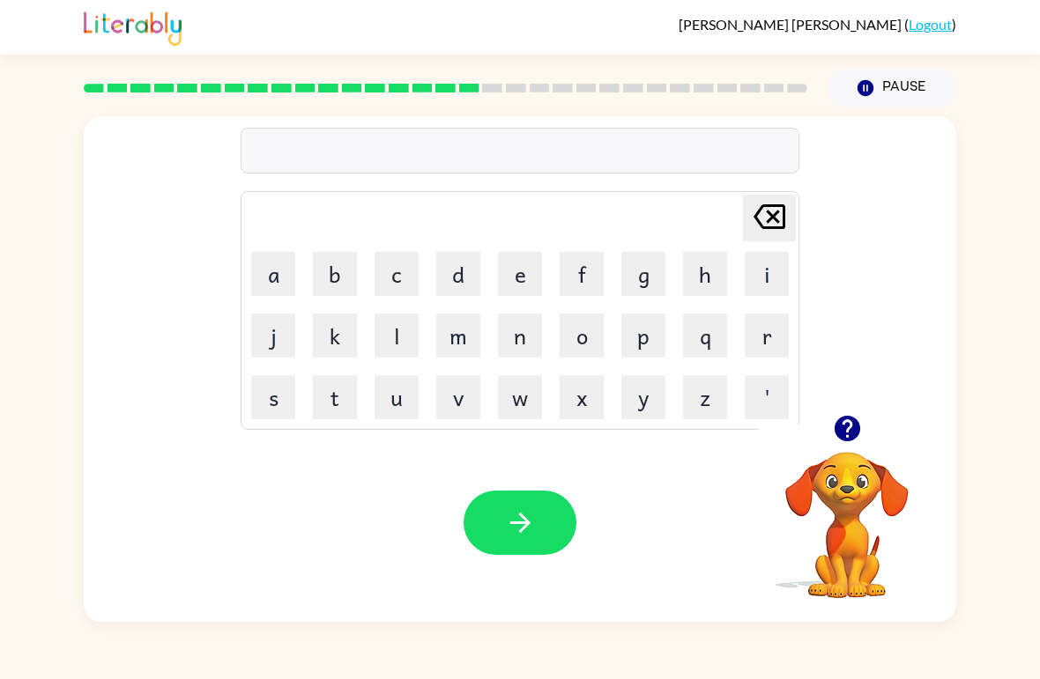
click at [783, 330] on button "r" at bounding box center [767, 336] width 44 height 44
click at [774, 292] on button "i" at bounding box center [767, 274] width 44 height 44
click at [477, 336] on button "m" at bounding box center [458, 336] width 44 height 44
click at [761, 277] on button "i" at bounding box center [767, 274] width 44 height 44
click at [520, 338] on button "n" at bounding box center [520, 336] width 44 height 44
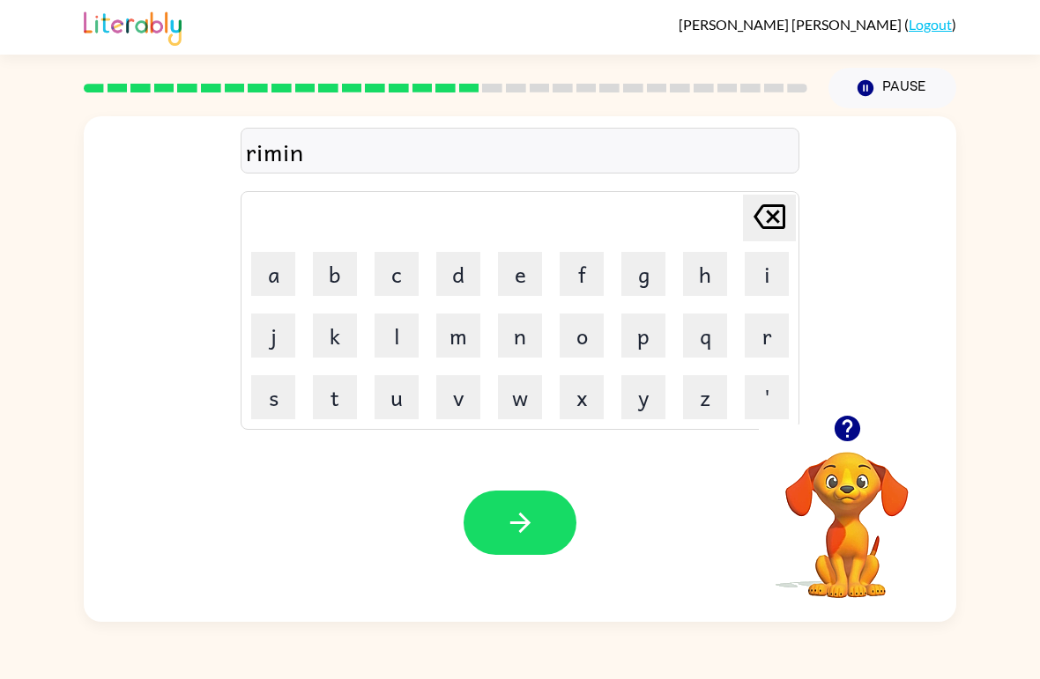
click at [652, 259] on button "g" at bounding box center [643, 274] width 44 height 44
click at [502, 553] on button "button" at bounding box center [520, 523] width 113 height 64
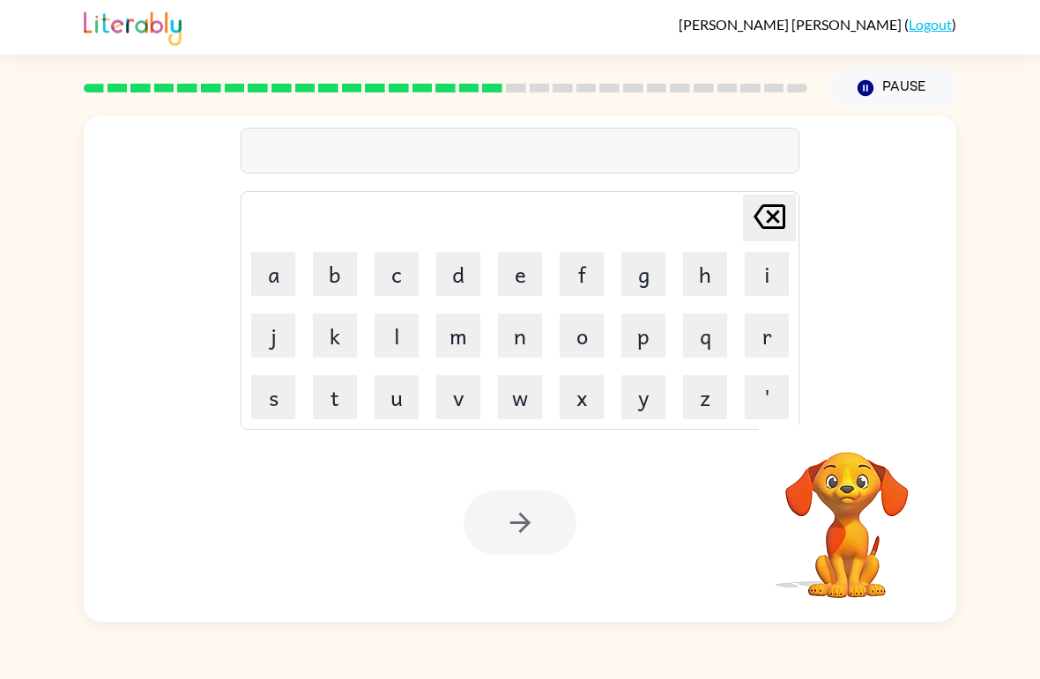
click at [884, 92] on button "Pause Pause" at bounding box center [892, 88] width 128 height 41
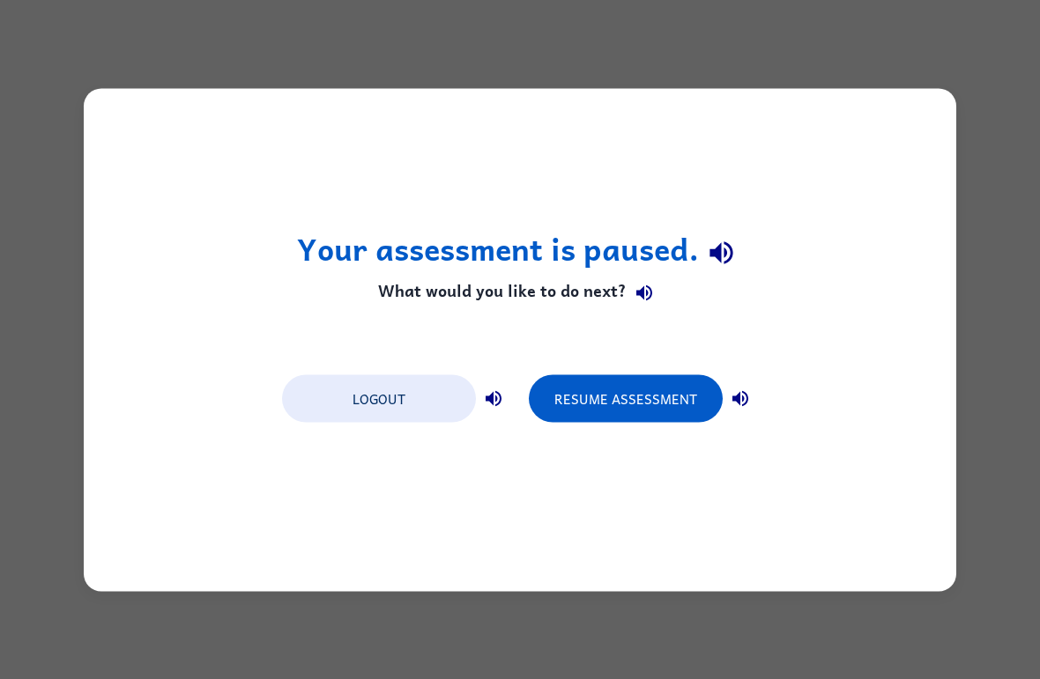
click at [998, 223] on div "Your assessment is paused. What would you like to do next? Logout Resume Assess…" at bounding box center [520, 339] width 1040 height 679
click at [969, 144] on div "Your assessment is paused. What would you like to do next? Logout Resume Assess…" at bounding box center [520, 339] width 1040 height 679
click at [983, 147] on div "Your assessment is paused. What would you like to do next? Logout Resume Assess…" at bounding box center [520, 339] width 1040 height 679
click at [978, 179] on div "Your assessment is paused. What would you like to do next? Logout Resume Assess…" at bounding box center [520, 339] width 1040 height 679
click at [995, 182] on div "Your assessment is paused. What would you like to do next? Logout Resume Assess…" at bounding box center [520, 339] width 1040 height 679
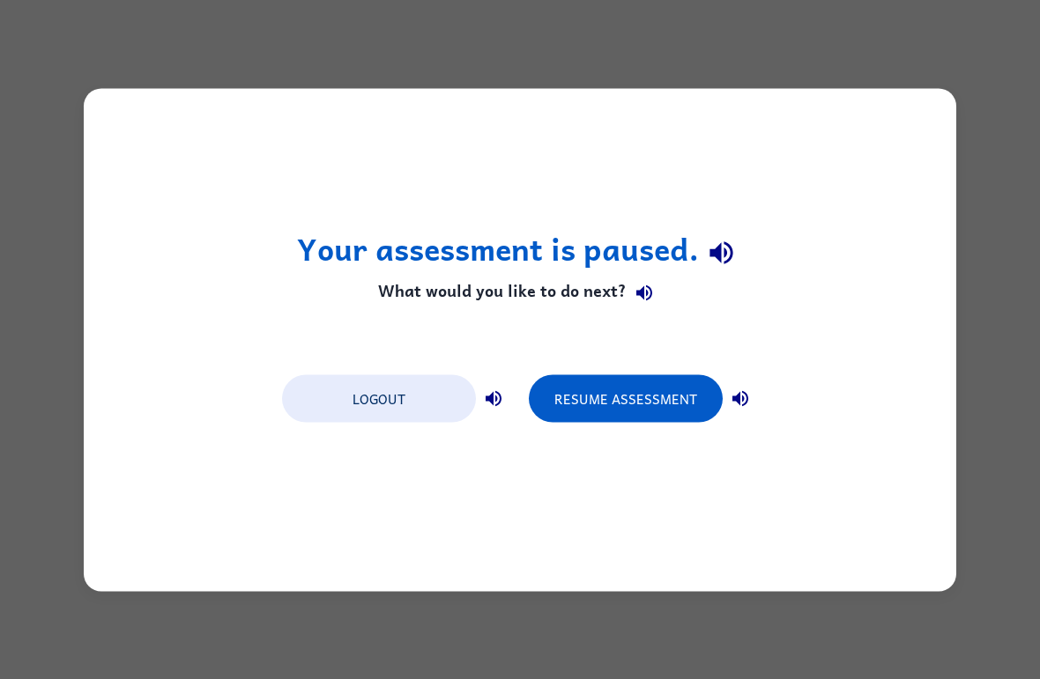
click at [635, 421] on button "Resume Assessment" at bounding box center [626, 399] width 194 height 48
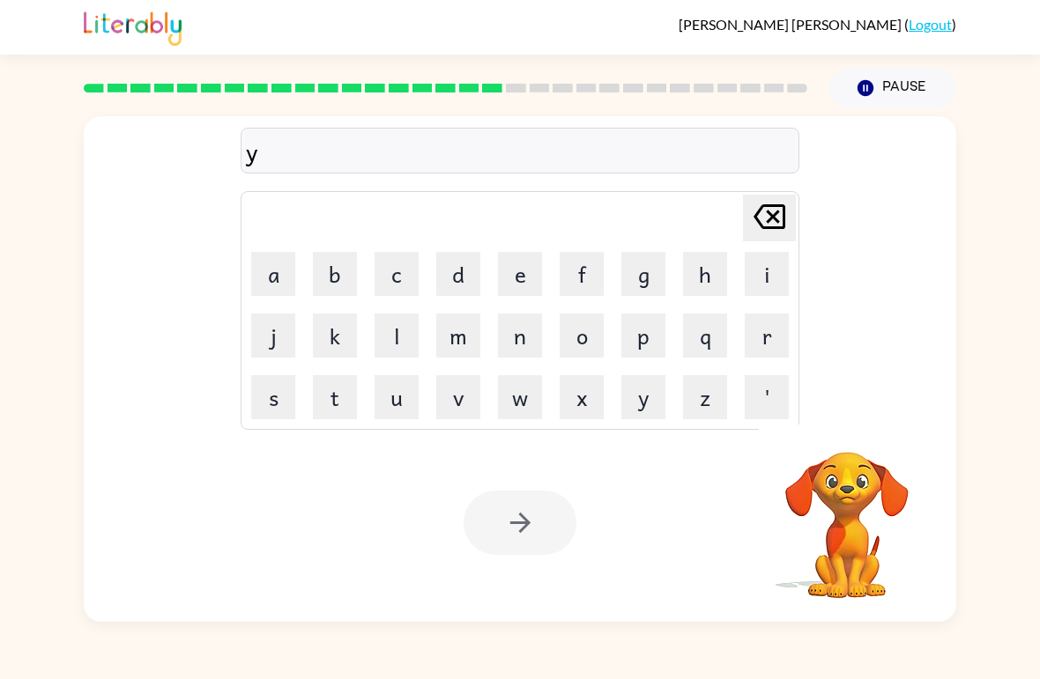
click at [487, 99] on div at bounding box center [445, 88] width 745 height 62
click at [487, 98] on div at bounding box center [445, 88] width 745 height 62
click at [477, 88] on rect at bounding box center [469, 88] width 20 height 9
click at [472, 87] on rect at bounding box center [469, 88] width 20 height 9
click at [783, 220] on icon at bounding box center [770, 216] width 32 height 25
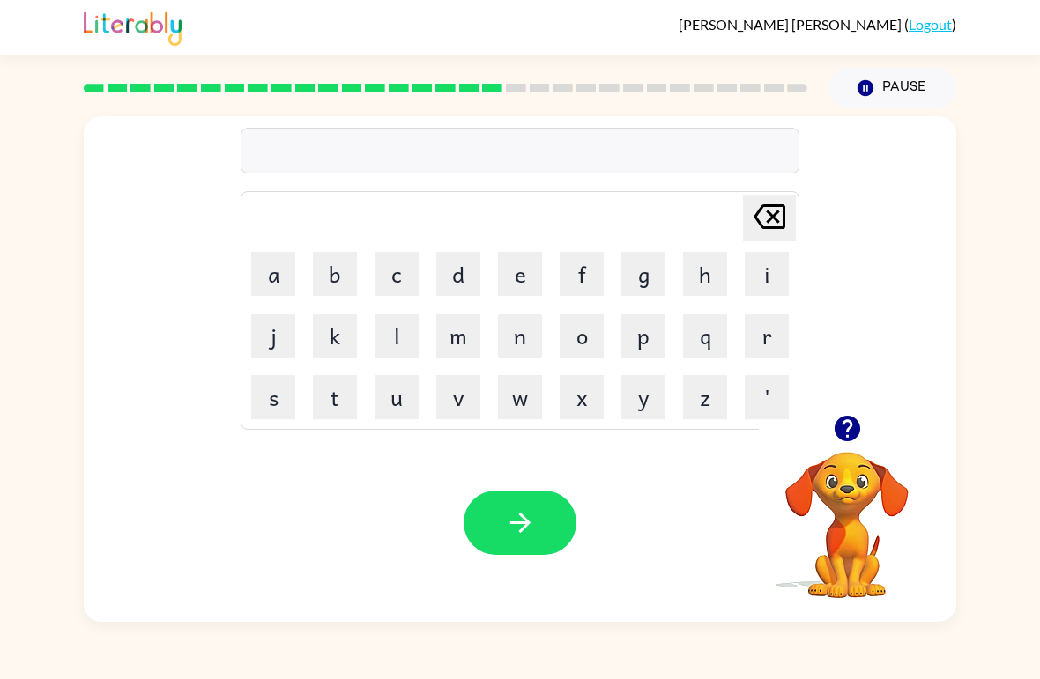
click at [772, 331] on button "r" at bounding box center [767, 336] width 44 height 44
click at [769, 291] on button "i" at bounding box center [767, 274] width 44 height 44
click at [286, 386] on button "s" at bounding box center [273, 397] width 44 height 44
click at [873, 466] on video "Your browser must support playing .mp4 files to use Literably. Please try using…" at bounding box center [847, 513] width 176 height 176
click at [838, 436] on icon "button" at bounding box center [847, 429] width 26 height 26
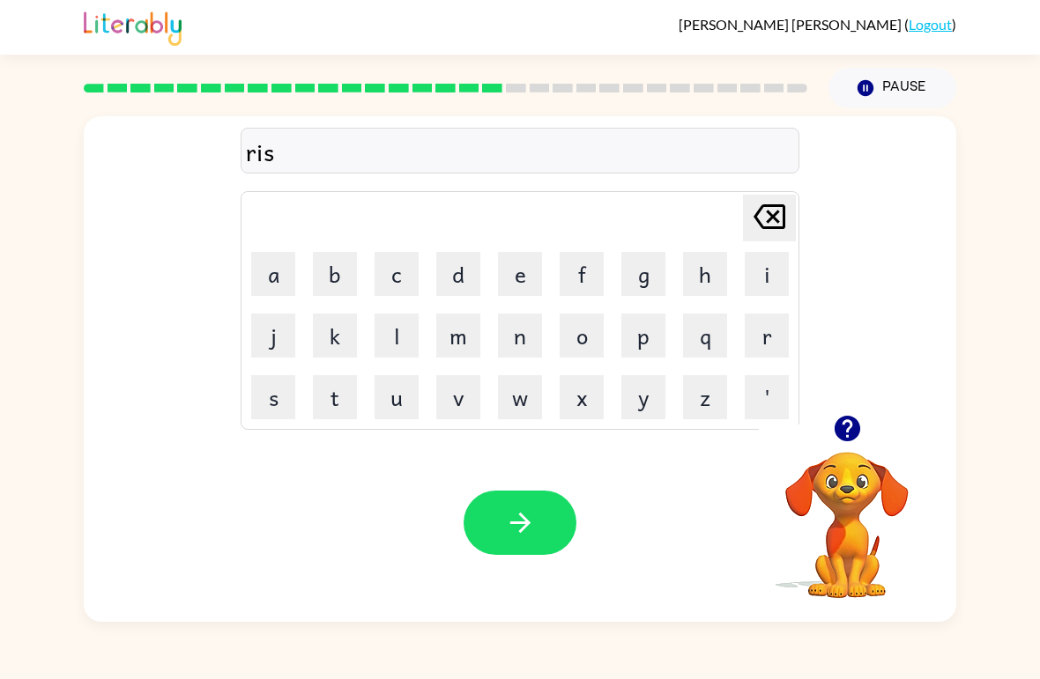
click at [330, 356] on button "k" at bounding box center [335, 336] width 44 height 44
click at [771, 278] on button "i" at bounding box center [767, 274] width 44 height 44
click at [522, 274] on button "e" at bounding box center [520, 274] width 44 height 44
click at [272, 405] on button "s" at bounding box center [273, 397] width 44 height 44
click at [341, 391] on button "t" at bounding box center [335, 397] width 44 height 44
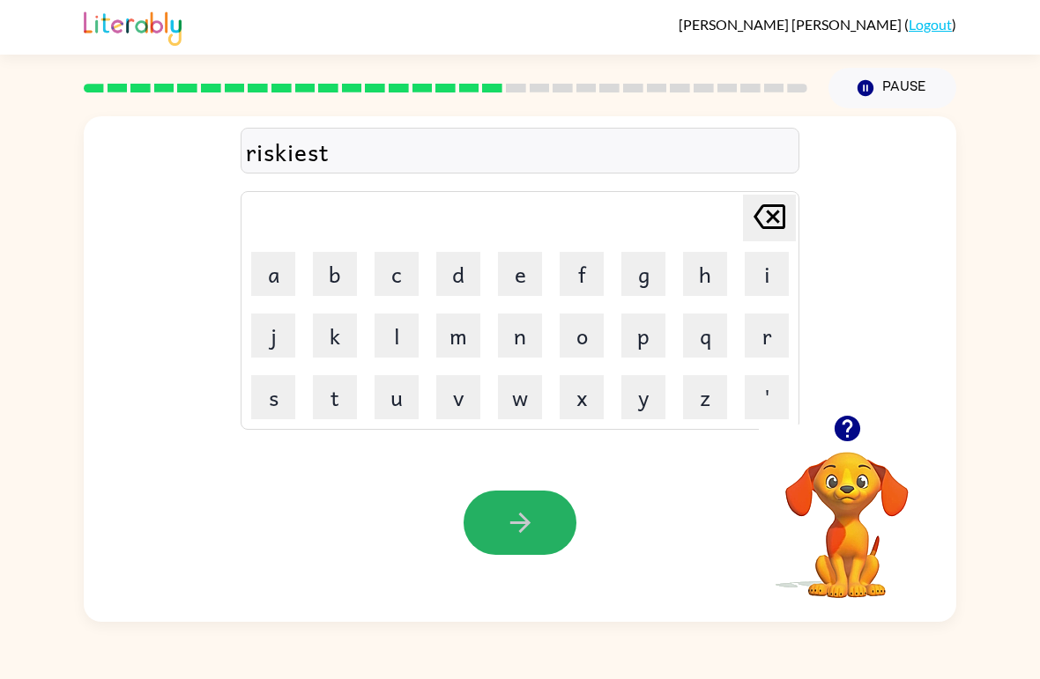
click at [538, 514] on button "button" at bounding box center [520, 523] width 113 height 64
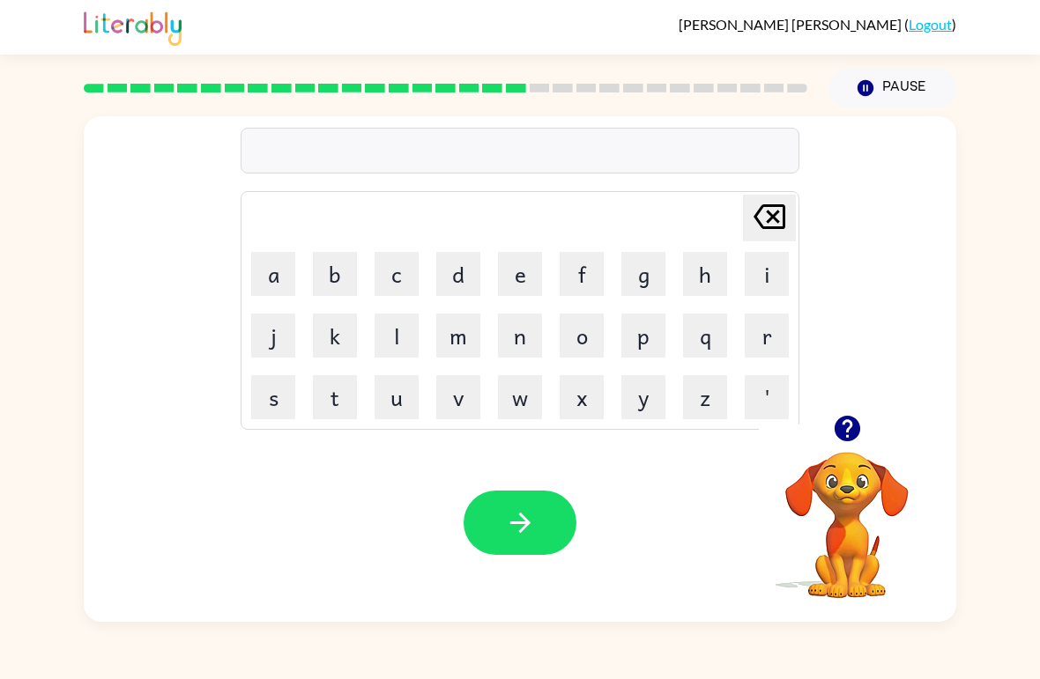
click at [860, 427] on icon "button" at bounding box center [847, 428] width 31 height 31
click at [285, 276] on button "a" at bounding box center [273, 274] width 44 height 44
click at [777, 337] on button "r" at bounding box center [767, 336] width 44 height 44
click at [399, 269] on button "c" at bounding box center [397, 274] width 44 height 44
click at [696, 271] on button "h" at bounding box center [705, 274] width 44 height 44
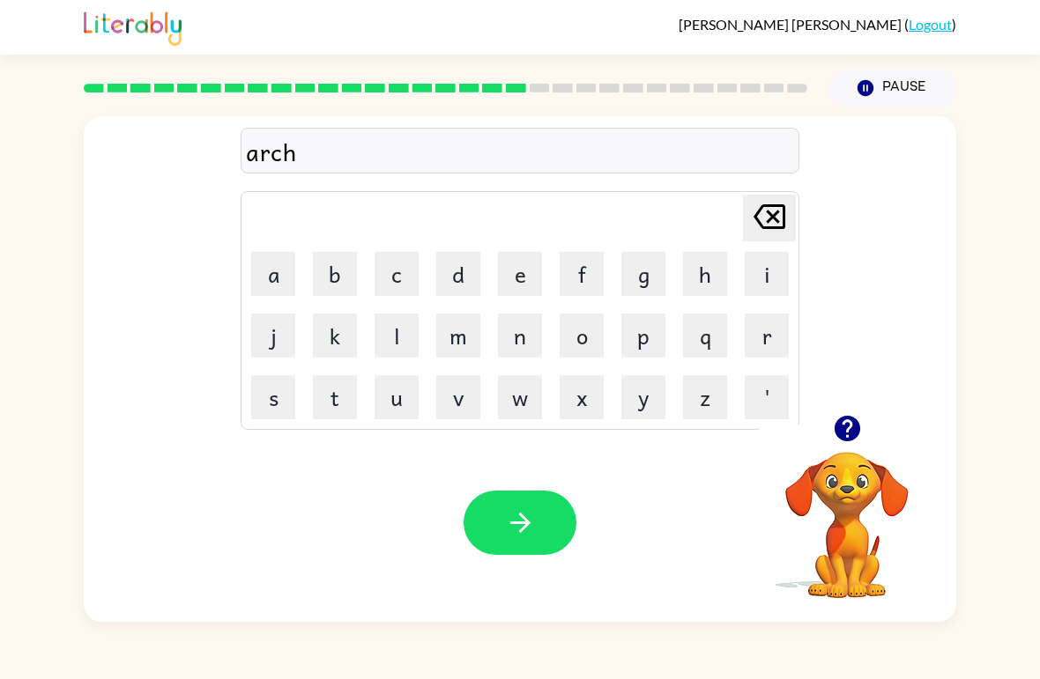
click at [519, 410] on button "w" at bounding box center [520, 397] width 44 height 44
click at [265, 266] on button "a" at bounding box center [273, 274] width 44 height 44
click at [637, 401] on button "y" at bounding box center [643, 397] width 44 height 44
click at [546, 537] on button "button" at bounding box center [520, 523] width 113 height 64
click at [581, 275] on button "f" at bounding box center [582, 274] width 44 height 44
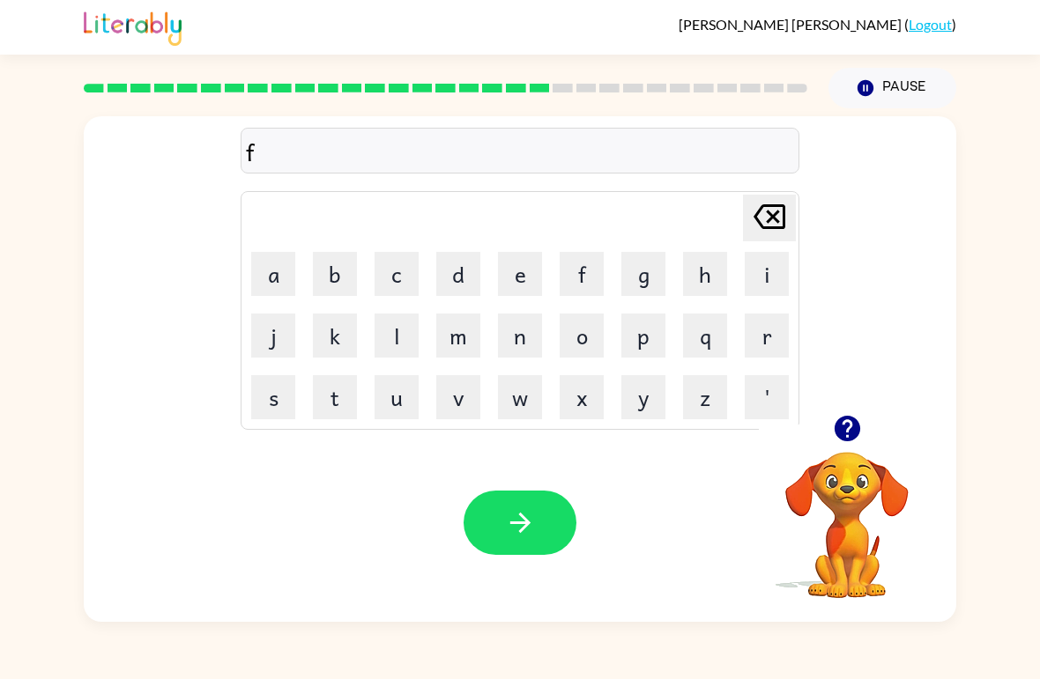
click at [583, 347] on button "o" at bounding box center [582, 336] width 44 height 44
click at [593, 336] on button "o" at bounding box center [582, 336] width 44 height 44
click at [756, 206] on icon "[PERSON_NAME] last character input" at bounding box center [769, 217] width 42 height 42
click at [393, 346] on button "l" at bounding box center [397, 336] width 44 height 44
click at [397, 333] on button "l" at bounding box center [397, 336] width 44 height 44
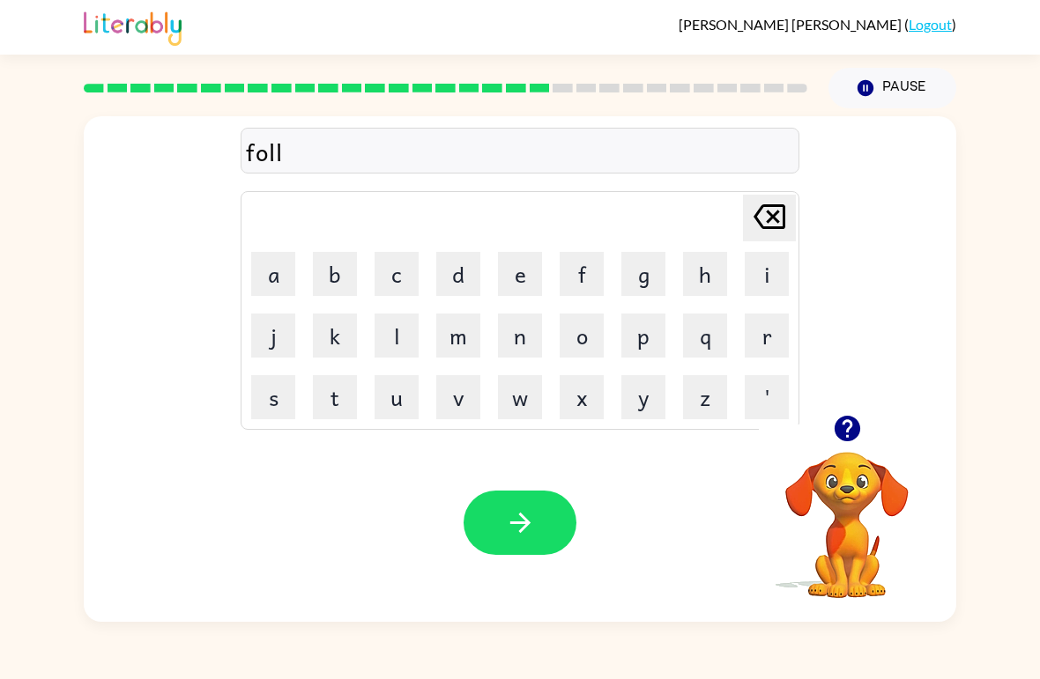
click at [588, 342] on button "o" at bounding box center [582, 336] width 44 height 44
click at [759, 210] on icon "[PERSON_NAME] last character input" at bounding box center [769, 217] width 42 height 42
click at [759, 209] on icon "[PERSON_NAME] last character input" at bounding box center [769, 217] width 42 height 42
click at [590, 340] on button "o" at bounding box center [582, 336] width 44 height 44
click at [528, 393] on button "w" at bounding box center [520, 397] width 44 height 44
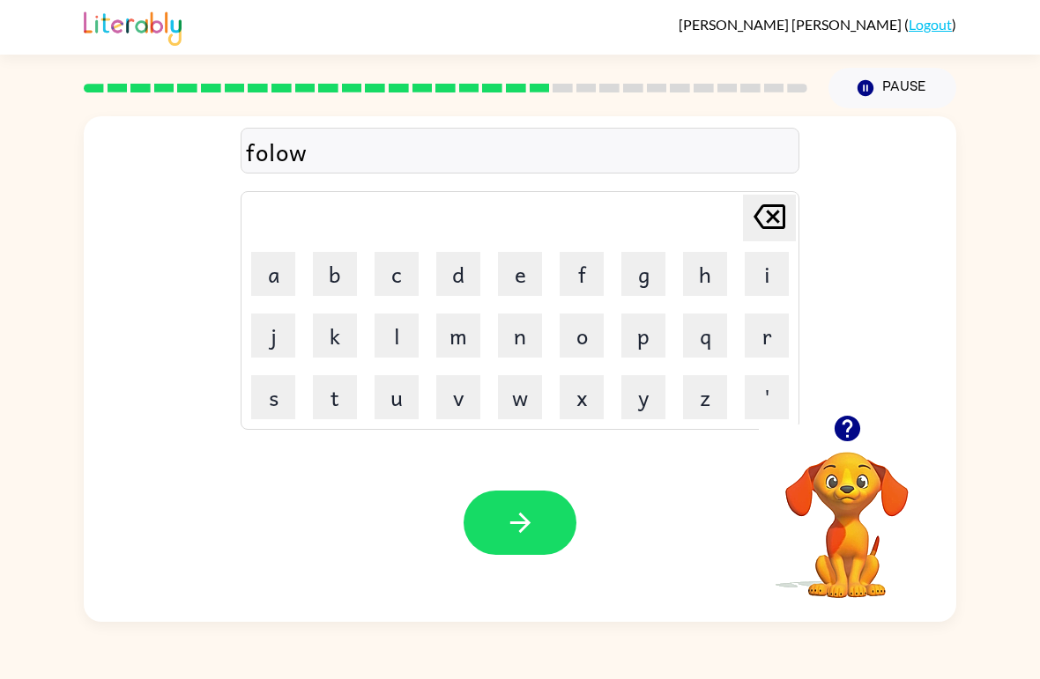
click at [509, 283] on button "e" at bounding box center [520, 274] width 44 height 44
click at [459, 285] on button "d" at bounding box center [458, 274] width 44 height 44
click at [546, 545] on button "button" at bounding box center [520, 523] width 113 height 64
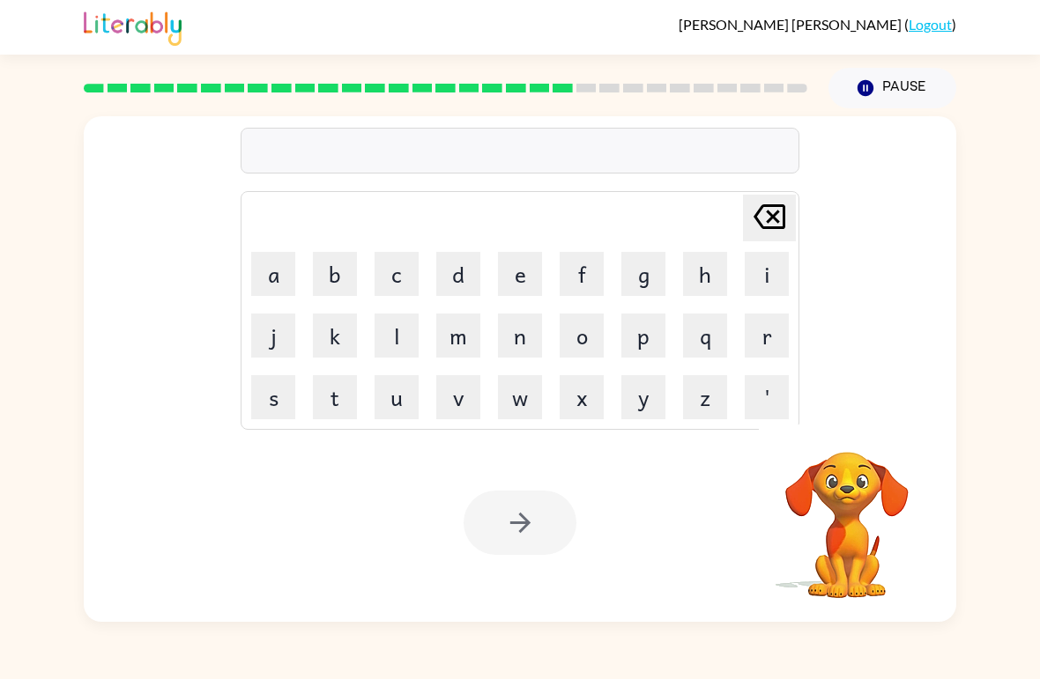
click at [278, 390] on button "s" at bounding box center [273, 397] width 44 height 44
click at [518, 260] on button "e" at bounding box center [520, 274] width 44 height 44
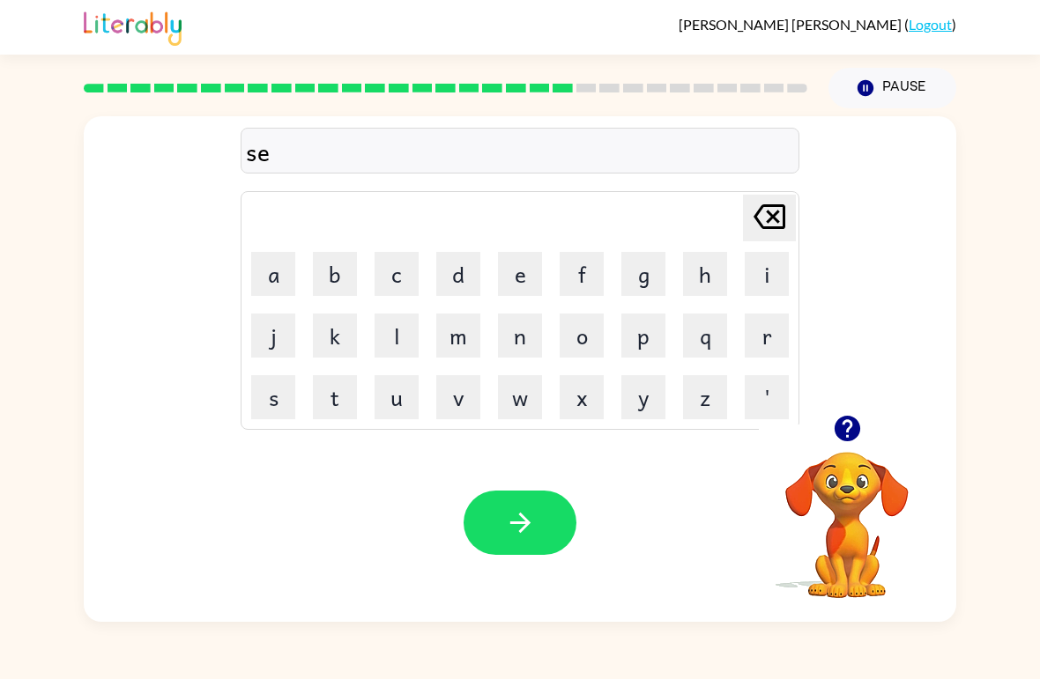
click at [515, 330] on button "n" at bounding box center [520, 336] width 44 height 44
click at [828, 420] on button "button" at bounding box center [847, 428] width 45 height 45
click at [342, 387] on button "t" at bounding box center [335, 397] width 44 height 44
click at [516, 277] on button "e" at bounding box center [520, 274] width 44 height 44
click at [650, 341] on button "p" at bounding box center [643, 336] width 44 height 44
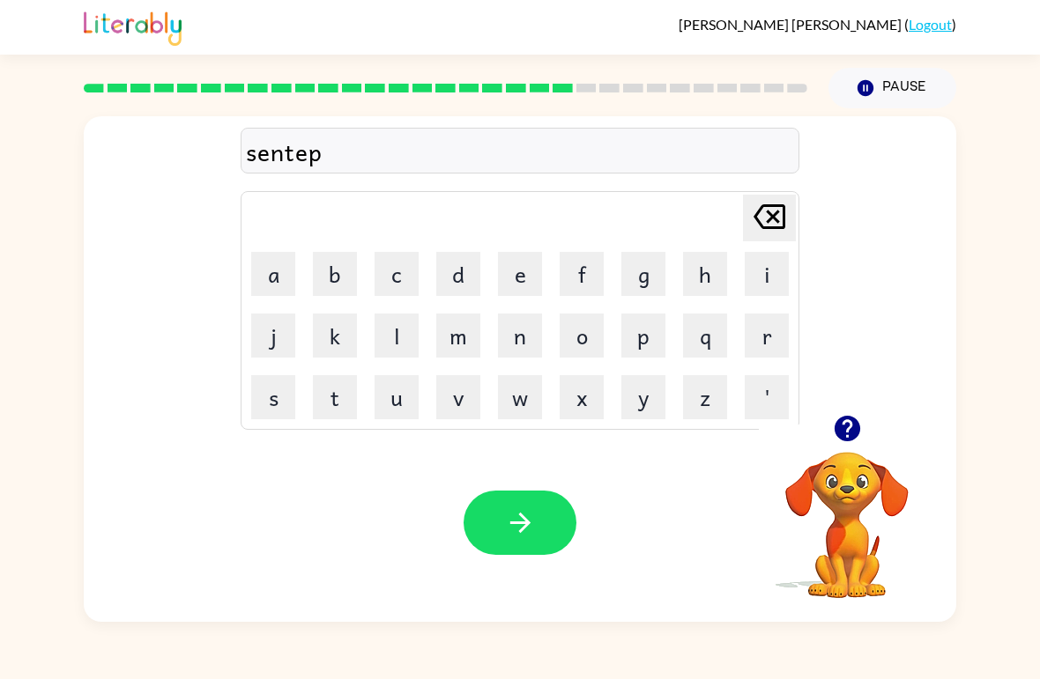
click at [771, 286] on button "i" at bounding box center [767, 274] width 44 height 44
click at [524, 283] on button "e" at bounding box center [520, 274] width 44 height 44
click at [454, 285] on button "d" at bounding box center [458, 274] width 44 height 44
click at [502, 533] on button "button" at bounding box center [520, 523] width 113 height 64
click at [282, 391] on button "s" at bounding box center [273, 397] width 44 height 44
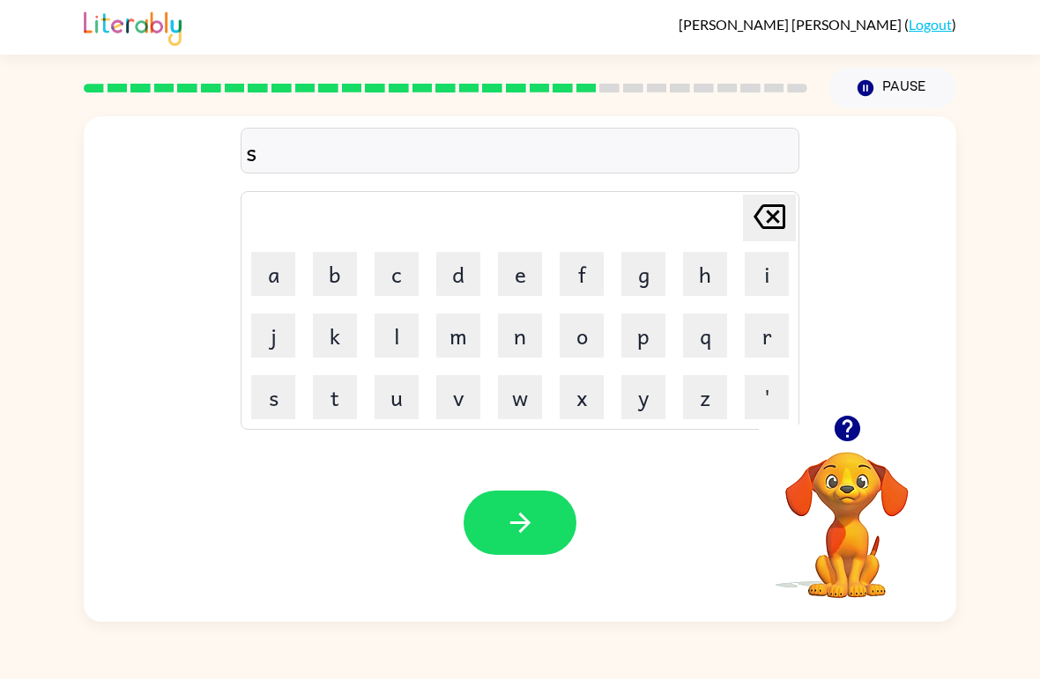
click at [394, 412] on button "u" at bounding box center [397, 397] width 44 height 44
click at [269, 404] on button "s" at bounding box center [273, 397] width 44 height 44
click at [347, 398] on button "t" at bounding box center [335, 397] width 44 height 44
click at [275, 286] on button "a" at bounding box center [273, 274] width 44 height 44
click at [770, 280] on button "i" at bounding box center [767, 274] width 44 height 44
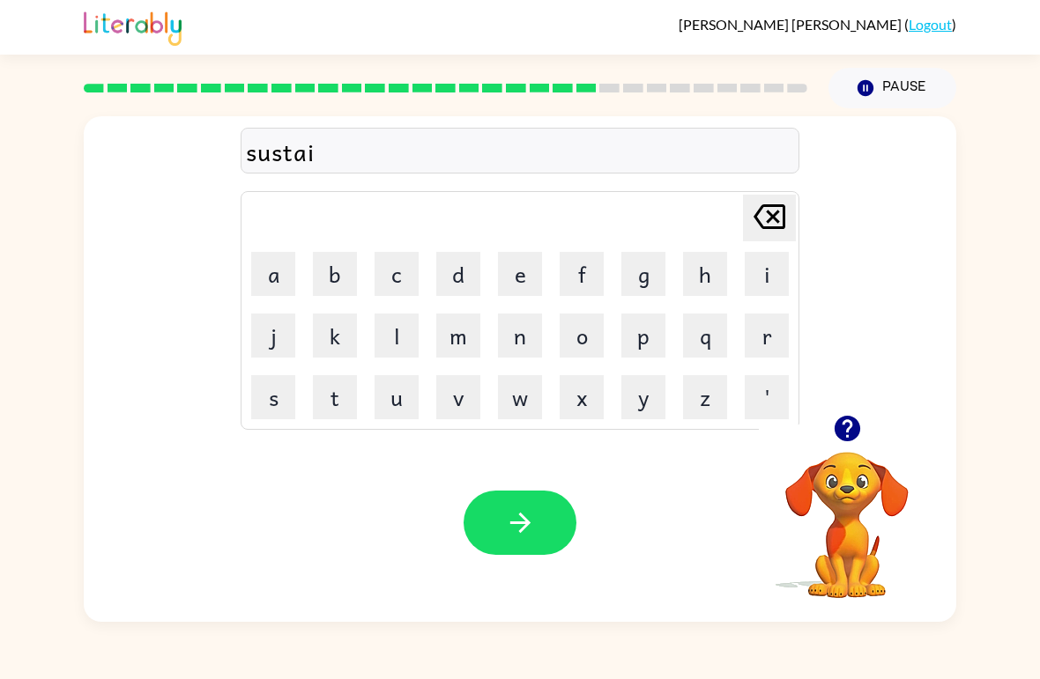
click at [538, 335] on button "n" at bounding box center [520, 336] width 44 height 44
click at [523, 530] on icon "button" at bounding box center [519, 523] width 20 height 20
click at [591, 272] on button "f" at bounding box center [582, 274] width 44 height 44
click at [586, 336] on button "o" at bounding box center [582, 336] width 44 height 44
click at [525, 405] on button "w" at bounding box center [520, 397] width 44 height 44
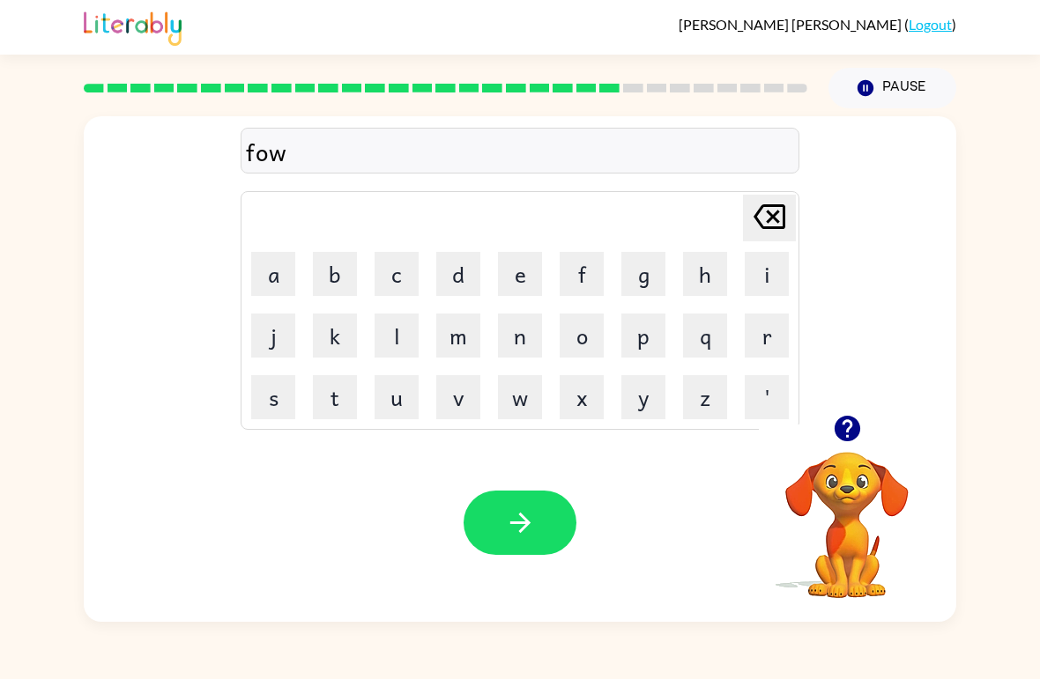
click at [256, 299] on td "a" at bounding box center [273, 274] width 60 height 60
click at [271, 278] on button "a" at bounding box center [273, 274] width 44 height 44
click at [779, 347] on button "r" at bounding box center [767, 336] width 44 height 44
click at [467, 269] on button "d" at bounding box center [458, 274] width 44 height 44
click at [505, 509] on icon "button" at bounding box center [520, 523] width 31 height 31
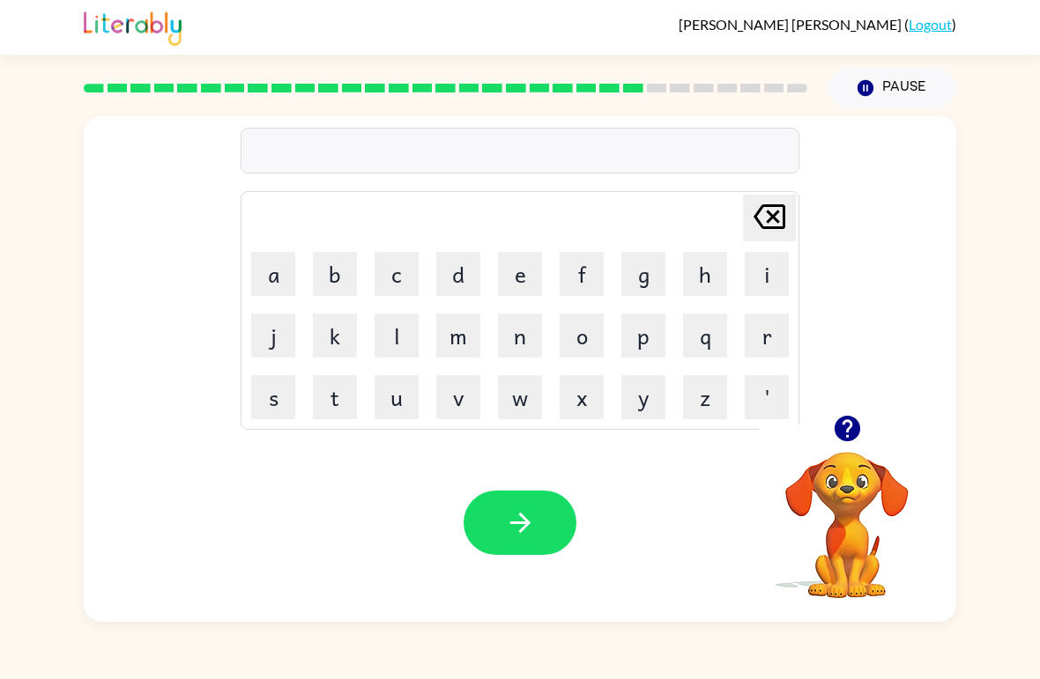
click at [787, 340] on button "r" at bounding box center [767, 336] width 44 height 44
click at [526, 276] on button "e" at bounding box center [520, 274] width 44 height 44
click at [400, 350] on button "l" at bounding box center [397, 336] width 44 height 44
click at [277, 276] on button "a" at bounding box center [273, 274] width 44 height 44
click at [338, 393] on button "t" at bounding box center [335, 397] width 44 height 44
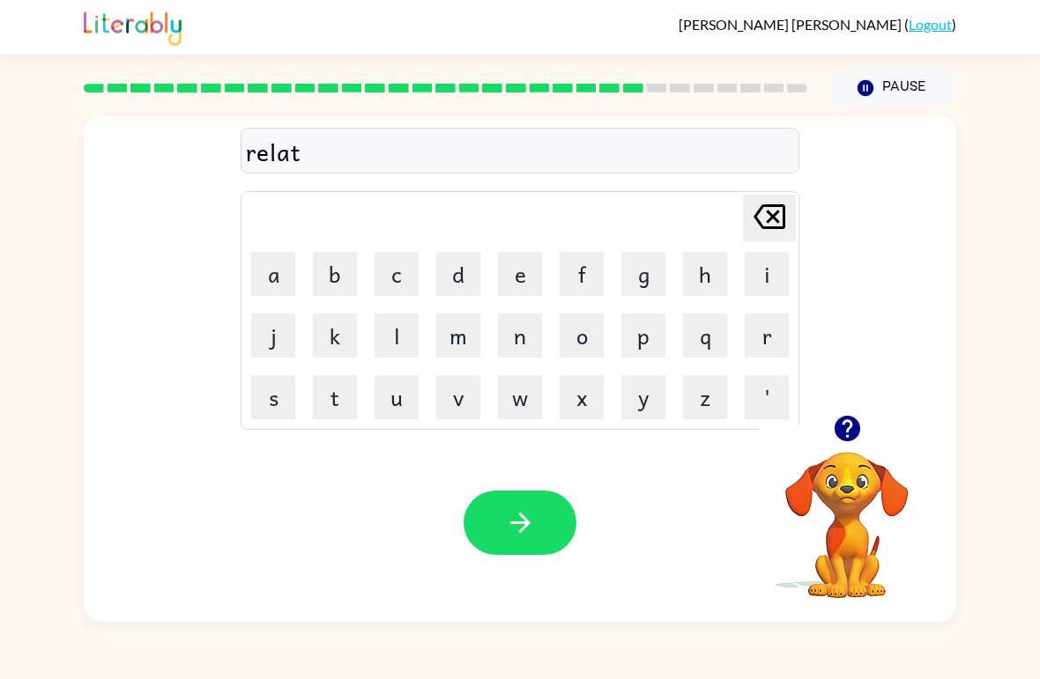
click at [537, 286] on button "e" at bounding box center [520, 274] width 44 height 44
click at [458, 278] on button "d" at bounding box center [458, 274] width 44 height 44
click at [544, 533] on button "button" at bounding box center [520, 523] width 113 height 64
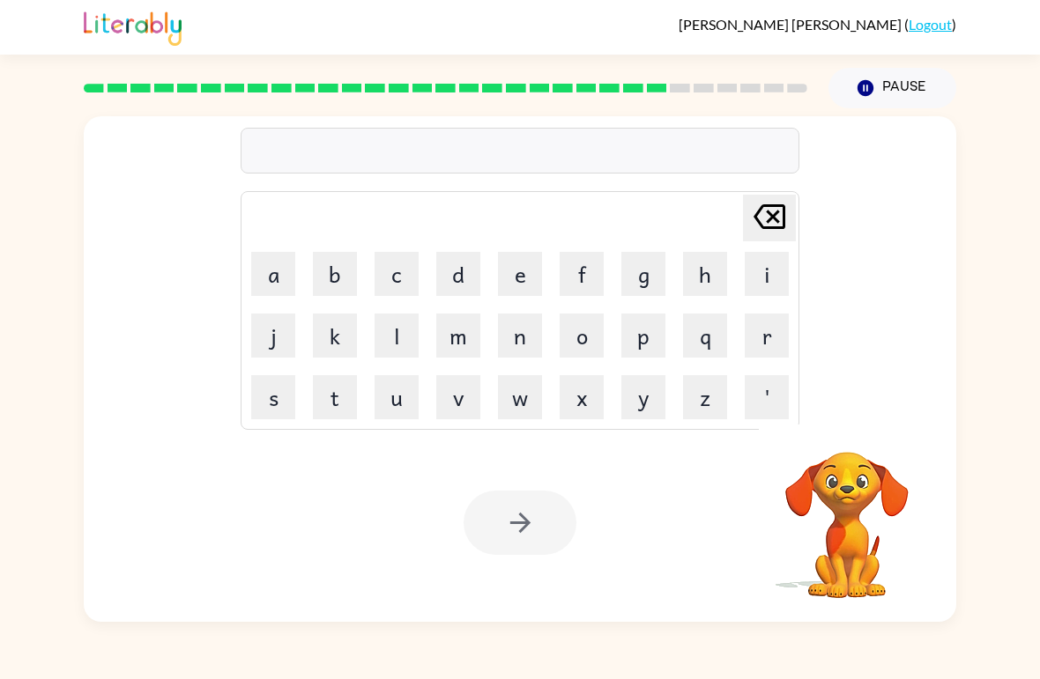
click at [647, 280] on button "g" at bounding box center [643, 274] width 44 height 44
click at [582, 340] on button "o" at bounding box center [582, 336] width 44 height 44
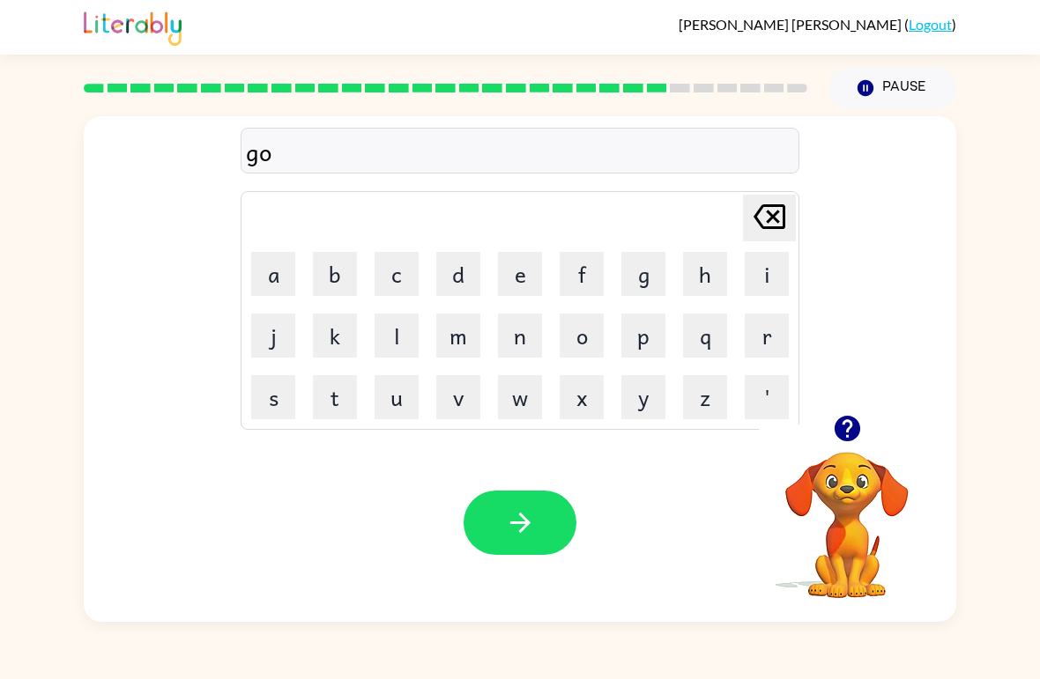
click at [314, 284] on button "b" at bounding box center [335, 274] width 44 height 44
click at [392, 341] on button "l" at bounding box center [397, 336] width 44 height 44
click at [788, 261] on button "i" at bounding box center [767, 274] width 44 height 44
click at [523, 340] on button "n" at bounding box center [520, 336] width 44 height 44
click at [637, 271] on button "g" at bounding box center [643, 274] width 44 height 44
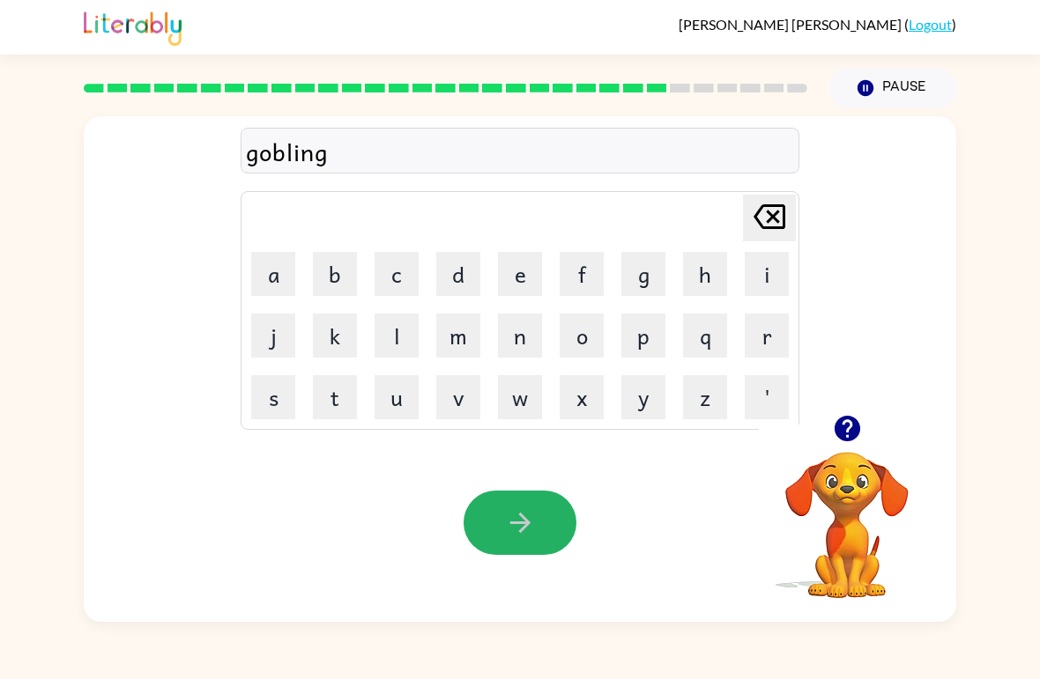
click at [516, 524] on icon "button" at bounding box center [519, 523] width 20 height 20
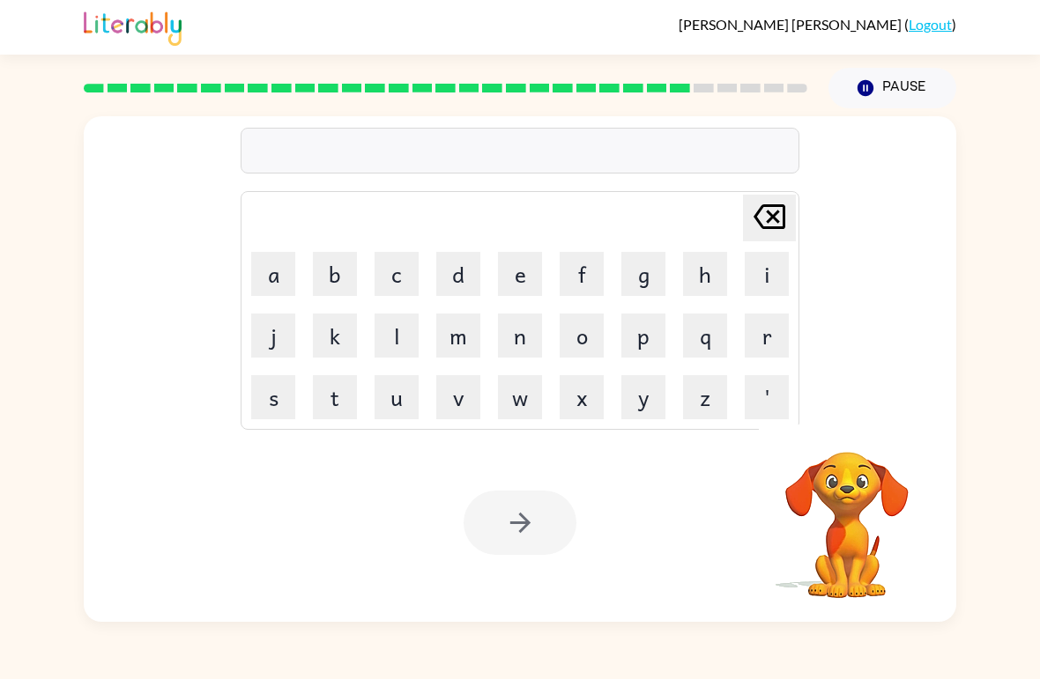
click at [389, 343] on button "l" at bounding box center [397, 336] width 44 height 44
click at [390, 402] on button "u" at bounding box center [397, 397] width 44 height 44
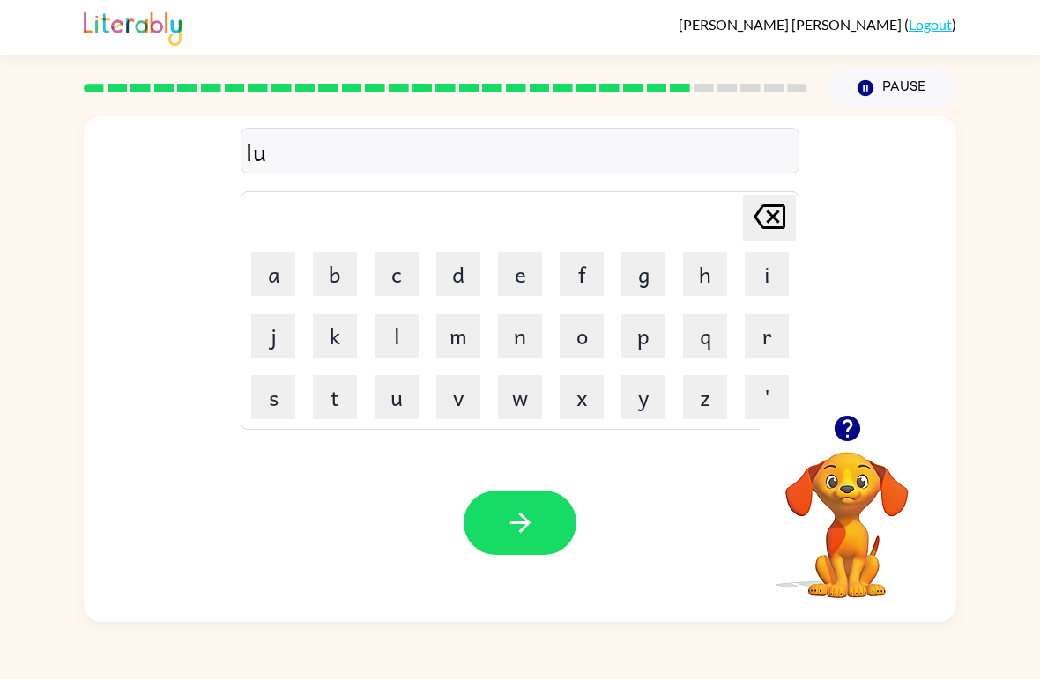
click at [454, 334] on button "m" at bounding box center [458, 336] width 44 height 44
click at [345, 268] on button "b" at bounding box center [335, 274] width 44 height 44
click at [533, 271] on button "e" at bounding box center [520, 274] width 44 height 44
click at [773, 330] on button "r" at bounding box center [767, 336] width 44 height 44
click at [276, 339] on button "j" at bounding box center [273, 336] width 44 height 44
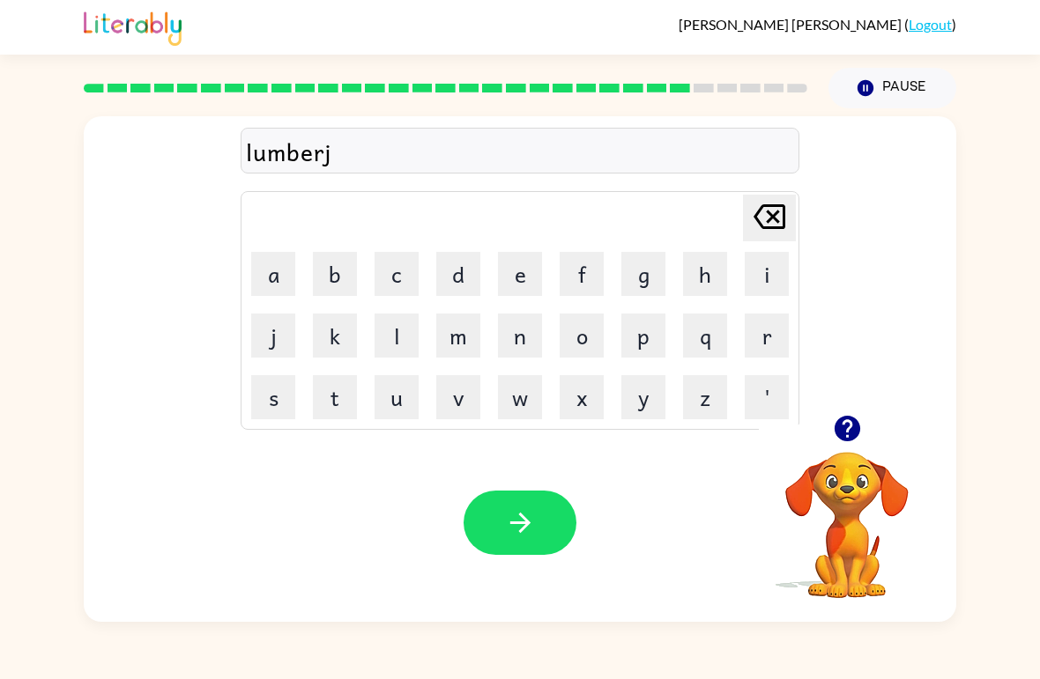
click at [265, 285] on button "a" at bounding box center [273, 274] width 44 height 44
click at [390, 281] on button "c" at bounding box center [397, 274] width 44 height 44
click at [330, 322] on button "k" at bounding box center [335, 336] width 44 height 44
click at [536, 504] on button "button" at bounding box center [520, 523] width 113 height 64
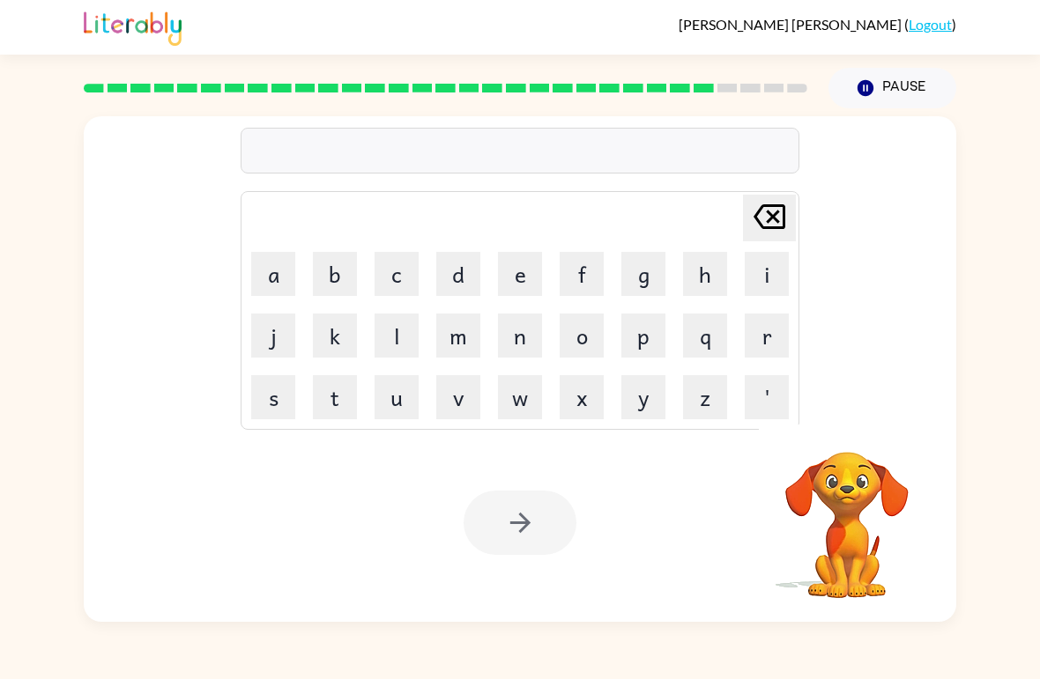
click at [264, 286] on button "a" at bounding box center [273, 274] width 44 height 44
click at [769, 228] on icon at bounding box center [770, 216] width 32 height 25
click at [855, 442] on icon "button" at bounding box center [847, 428] width 31 height 31
click at [642, 353] on button "p" at bounding box center [643, 336] width 44 height 44
click at [528, 276] on button "e" at bounding box center [520, 274] width 44 height 44
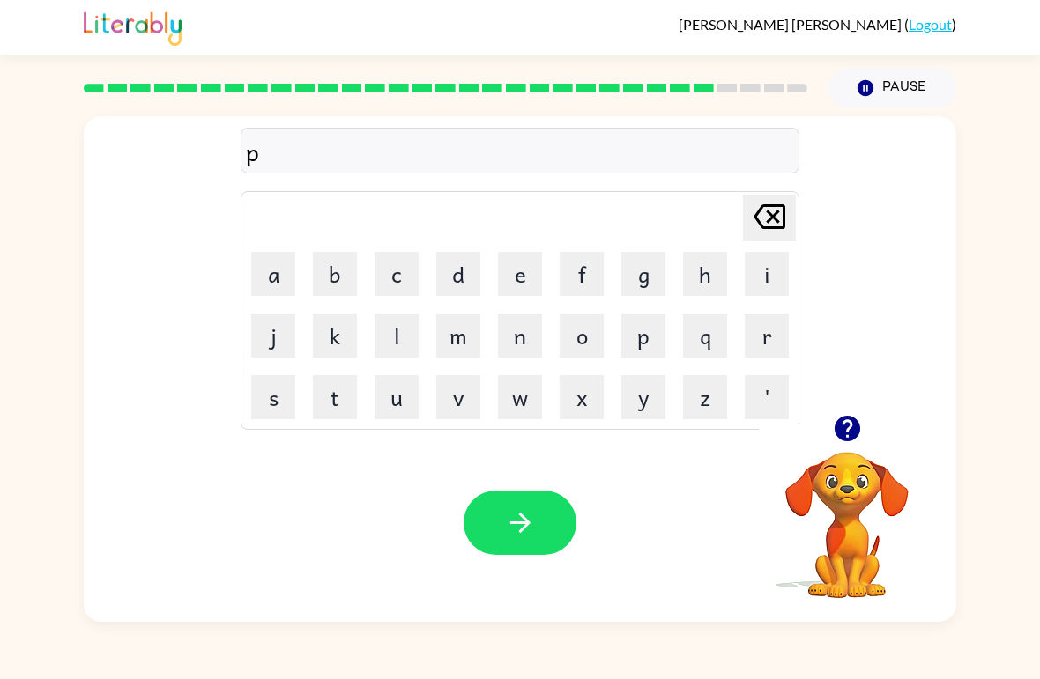
click at [528, 275] on button "e" at bounding box center [520, 274] width 44 height 44
click at [769, 351] on button "r" at bounding box center [767, 336] width 44 height 44
click at [294, 408] on button "s" at bounding box center [273, 397] width 44 height 44
click at [494, 539] on button "button" at bounding box center [520, 523] width 113 height 64
click at [837, 443] on icon "button" at bounding box center [847, 428] width 31 height 31
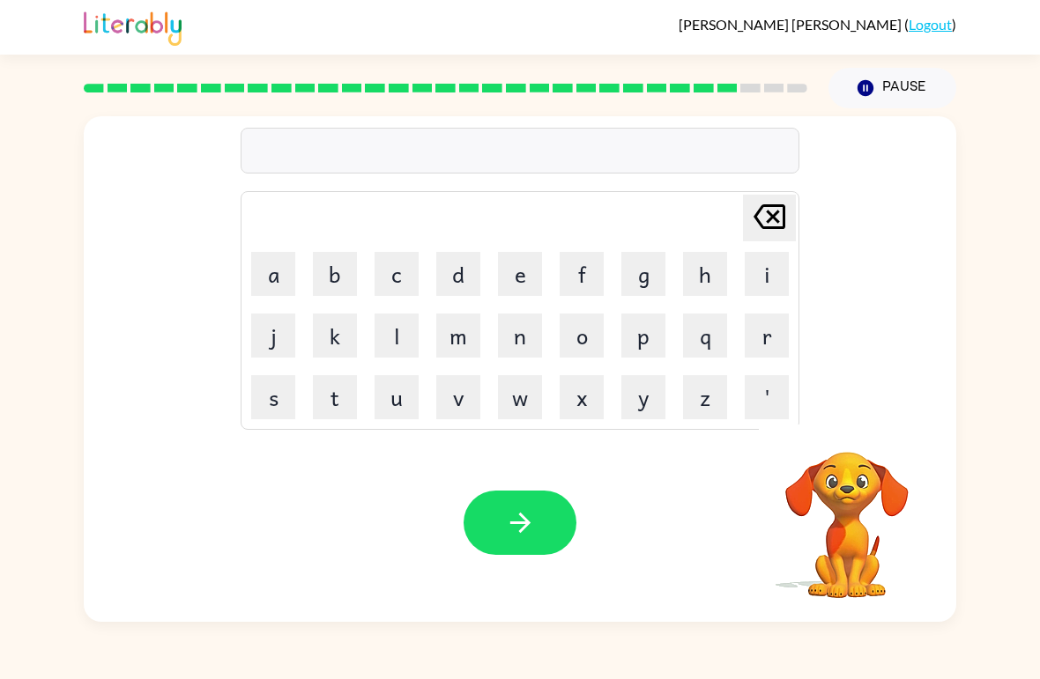
click at [346, 406] on button "t" at bounding box center [335, 397] width 44 height 44
click at [699, 278] on button "h" at bounding box center [705, 274] width 44 height 44
click at [768, 274] on button "i" at bounding box center [767, 274] width 44 height 44
click at [518, 332] on button "n" at bounding box center [520, 336] width 44 height 44
click at [531, 526] on icon "button" at bounding box center [520, 523] width 31 height 31
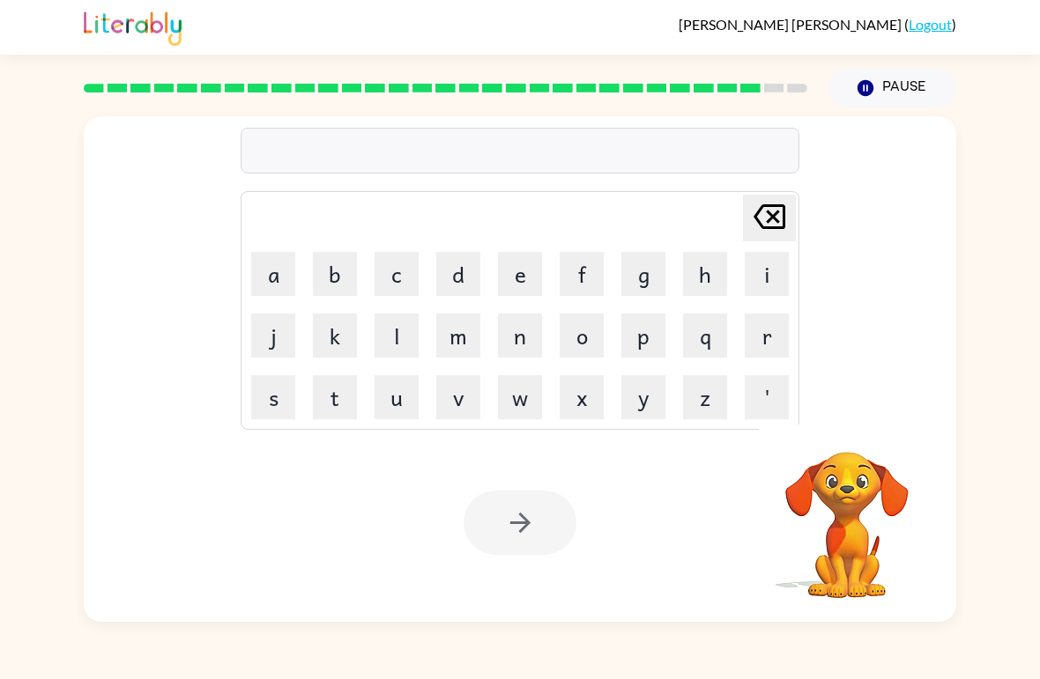
click at [272, 397] on button "s" at bounding box center [273, 397] width 44 height 44
click at [761, 289] on button "i" at bounding box center [767, 274] width 44 height 44
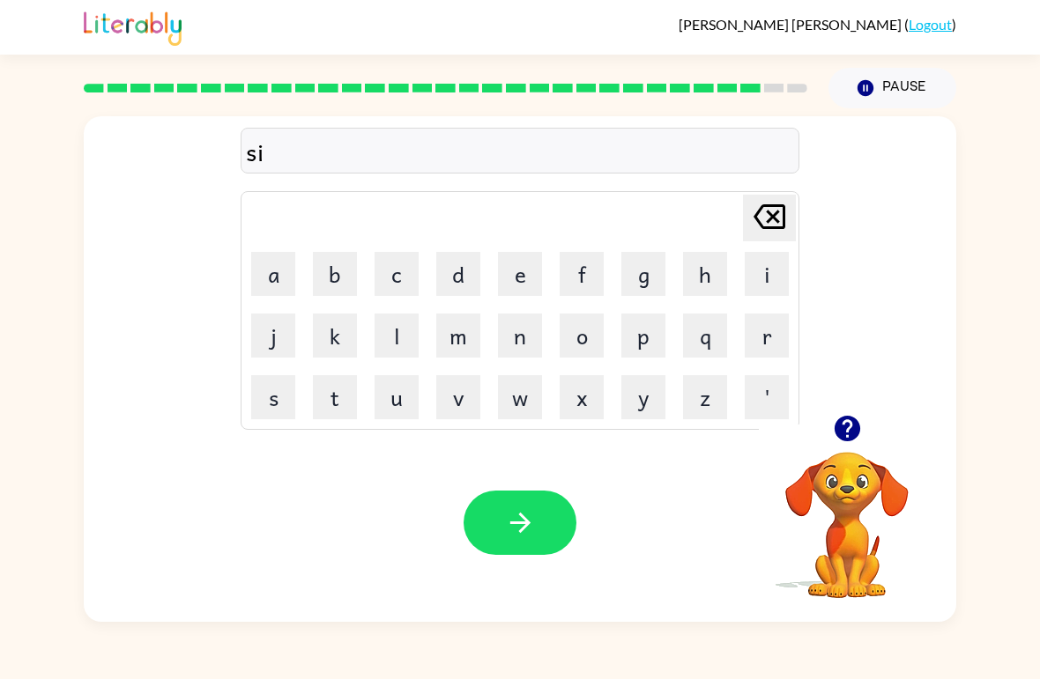
click at [407, 338] on button "l" at bounding box center [397, 336] width 44 height 44
click at [456, 408] on button "v" at bounding box center [458, 397] width 44 height 44
click at [514, 295] on button "e" at bounding box center [520, 274] width 44 height 44
click at [753, 333] on button "r" at bounding box center [767, 336] width 44 height 44
click at [520, 411] on button "w" at bounding box center [520, 397] width 44 height 44
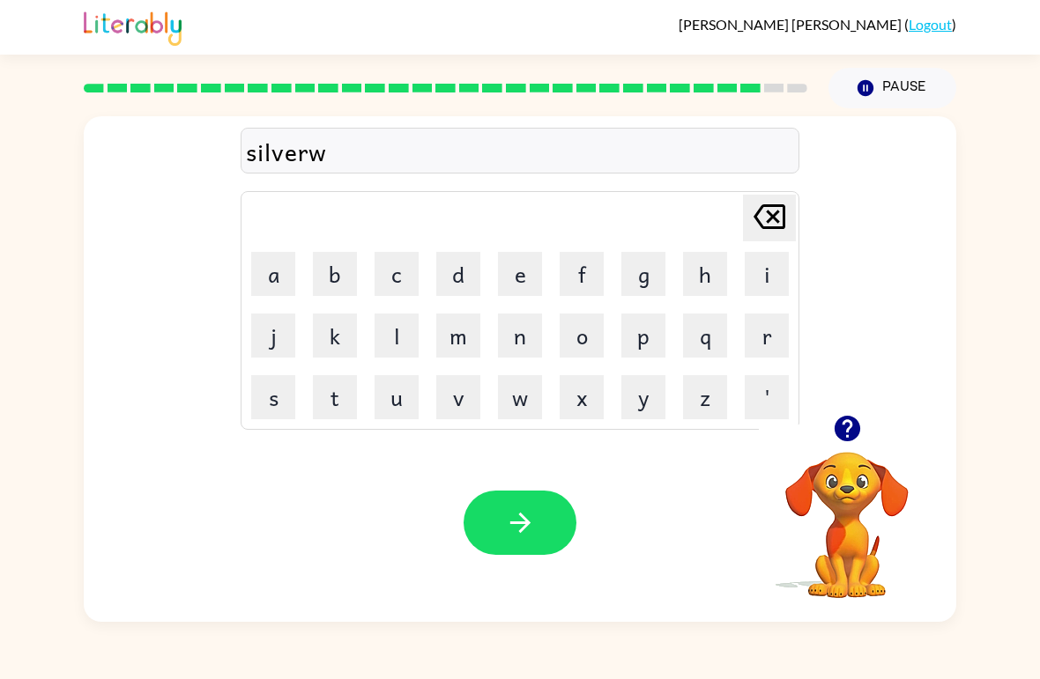
click at [522, 292] on button "e" at bounding box center [520, 274] width 44 height 44
click at [263, 274] on button "a" at bounding box center [273, 274] width 44 height 44
click at [780, 327] on button "r" at bounding box center [767, 336] width 44 height 44
click at [522, 515] on icon "button" at bounding box center [520, 523] width 31 height 31
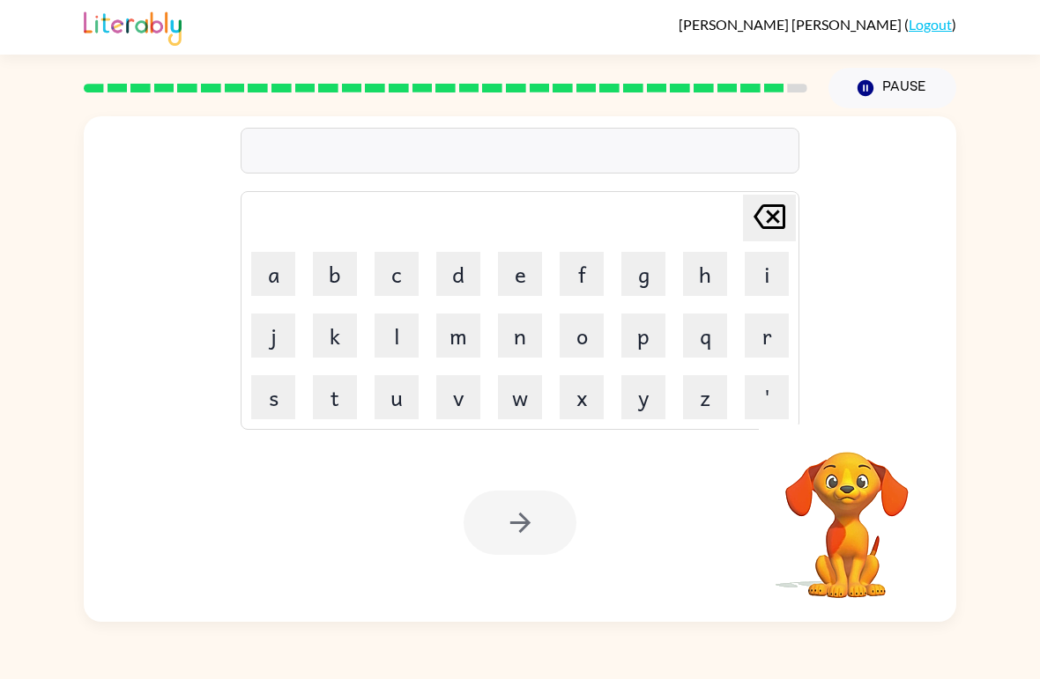
click at [276, 276] on button "a" at bounding box center [273, 274] width 44 height 44
click at [789, 223] on icon "[PERSON_NAME] last character input" at bounding box center [769, 217] width 42 height 42
click at [789, 222] on icon "[PERSON_NAME] last character input" at bounding box center [769, 217] width 42 height 42
click at [392, 402] on button "u" at bounding box center [397, 397] width 44 height 44
click at [516, 345] on button "n" at bounding box center [520, 336] width 44 height 44
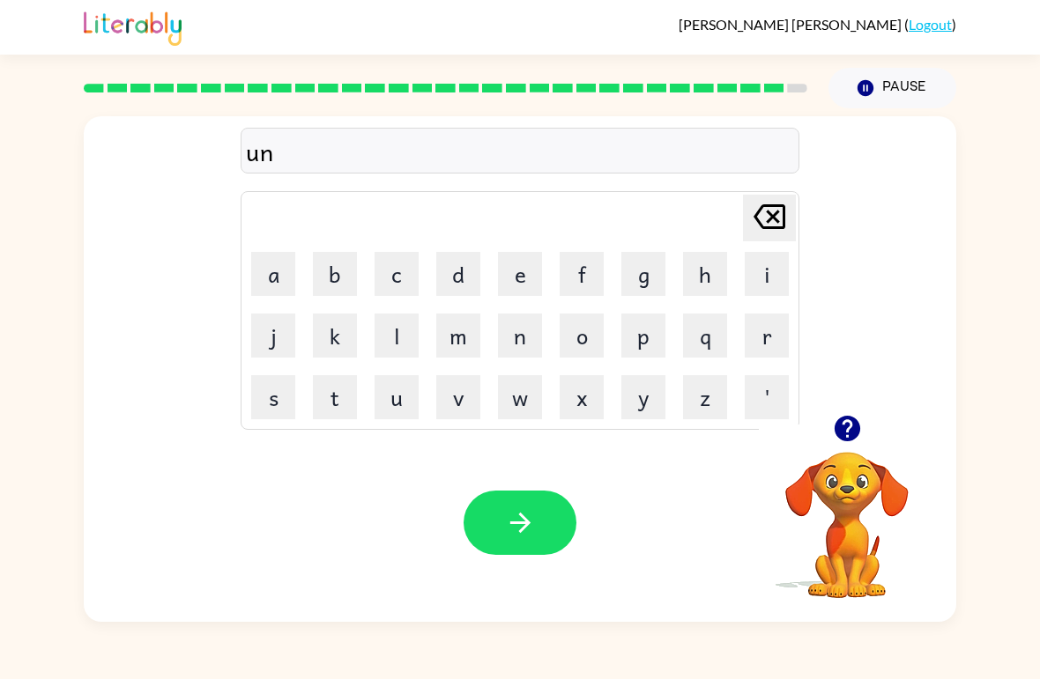
click at [291, 260] on button "a" at bounding box center [273, 274] width 44 height 44
click at [582, 279] on button "f" at bounding box center [582, 274] width 44 height 44
click at [776, 344] on button "r" at bounding box center [767, 336] width 44 height 44
click at [273, 291] on button "a" at bounding box center [273, 274] width 44 height 44
click at [777, 280] on button "i" at bounding box center [767, 274] width 44 height 44
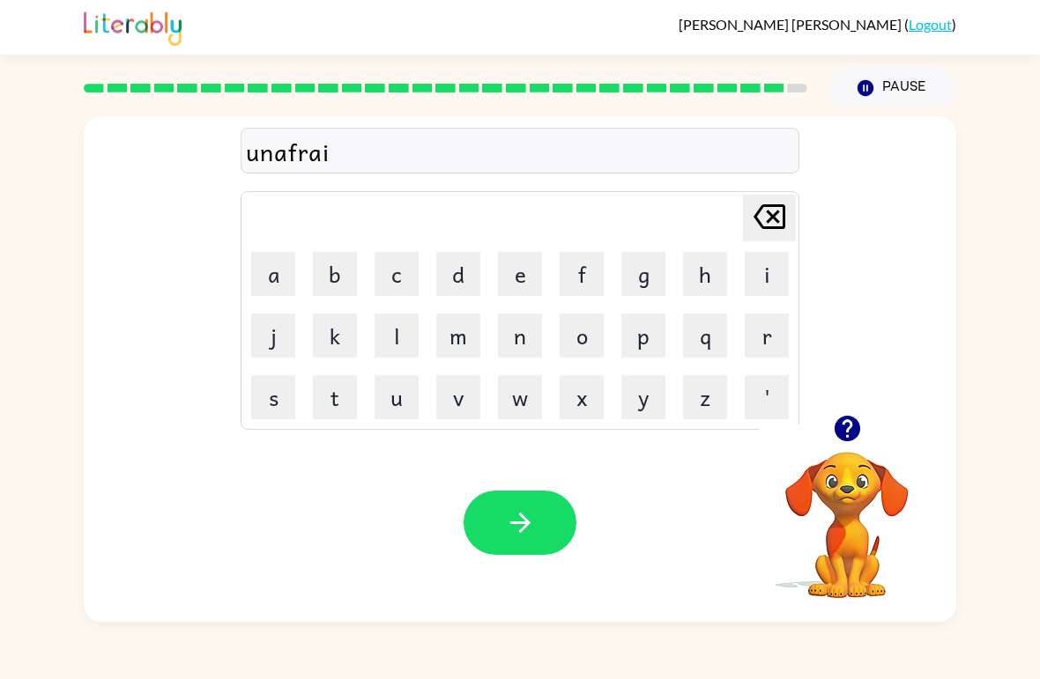
click at [454, 277] on button "d" at bounding box center [458, 274] width 44 height 44
click at [559, 513] on button "button" at bounding box center [520, 523] width 113 height 64
